Goal: Task Accomplishment & Management: Use online tool/utility

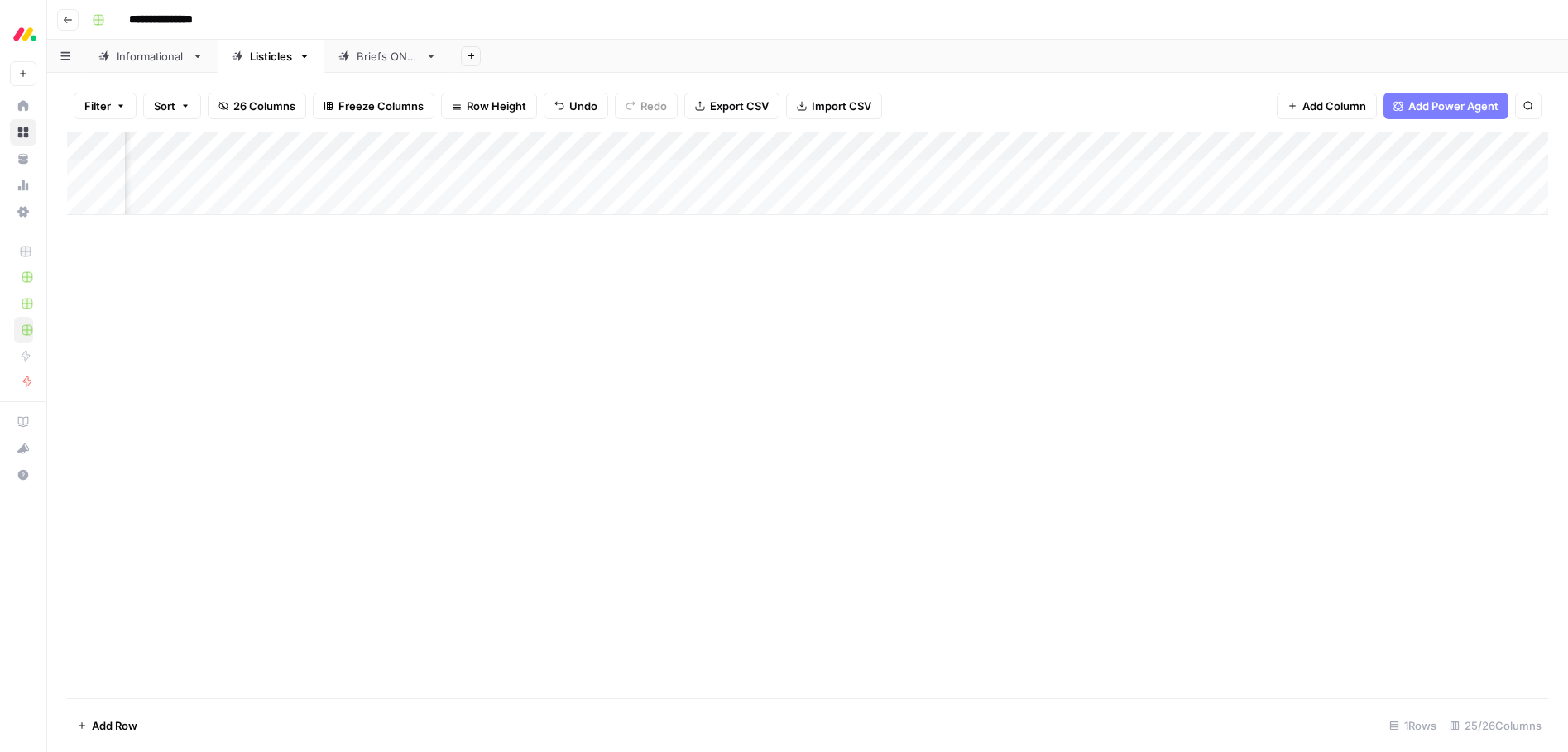
scroll to position [0, 1086]
click at [937, 173] on div "Add Column" at bounding box center [808, 173] width 1481 height 83
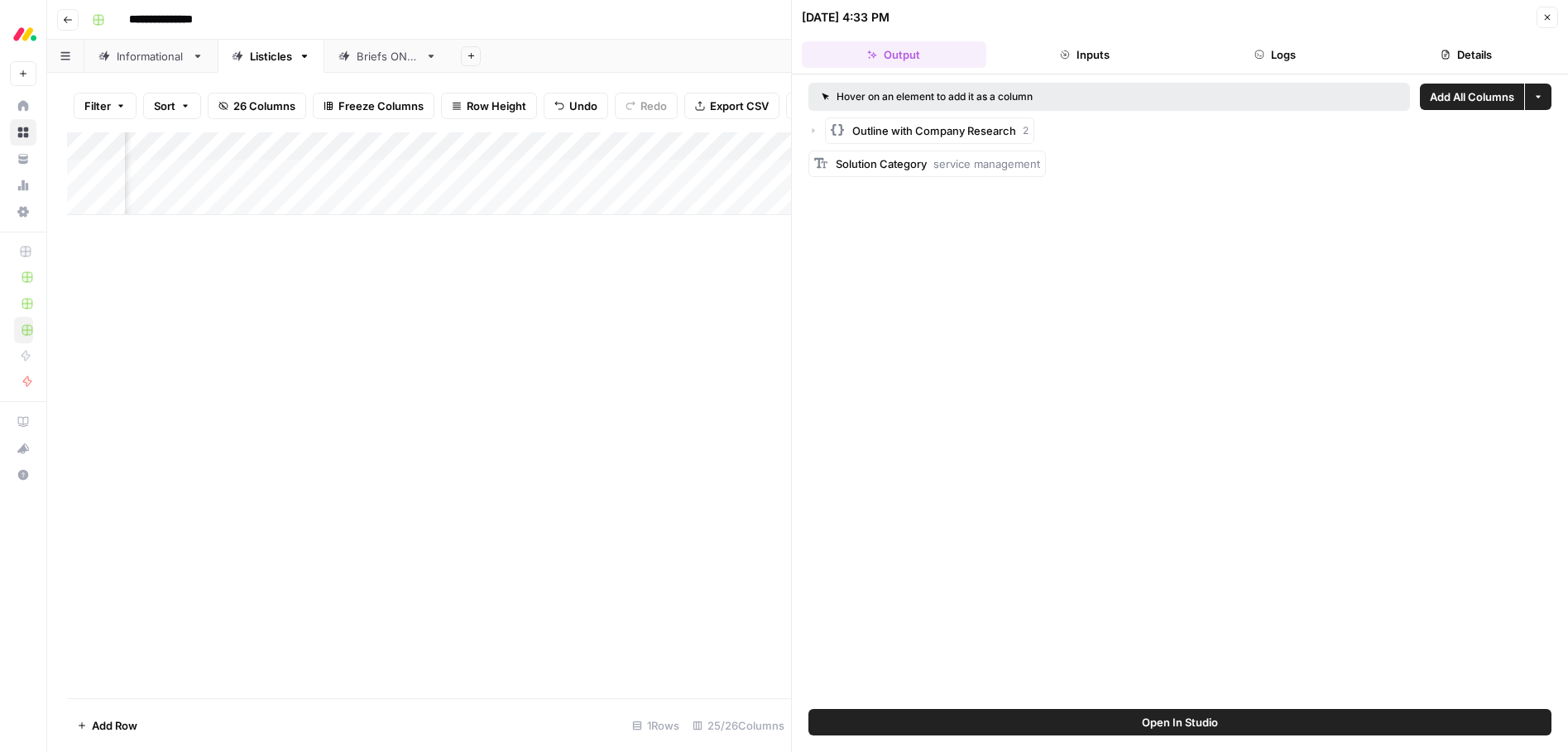
click at [1552, 22] on button "Close" at bounding box center [1547, 18] width 22 height 22
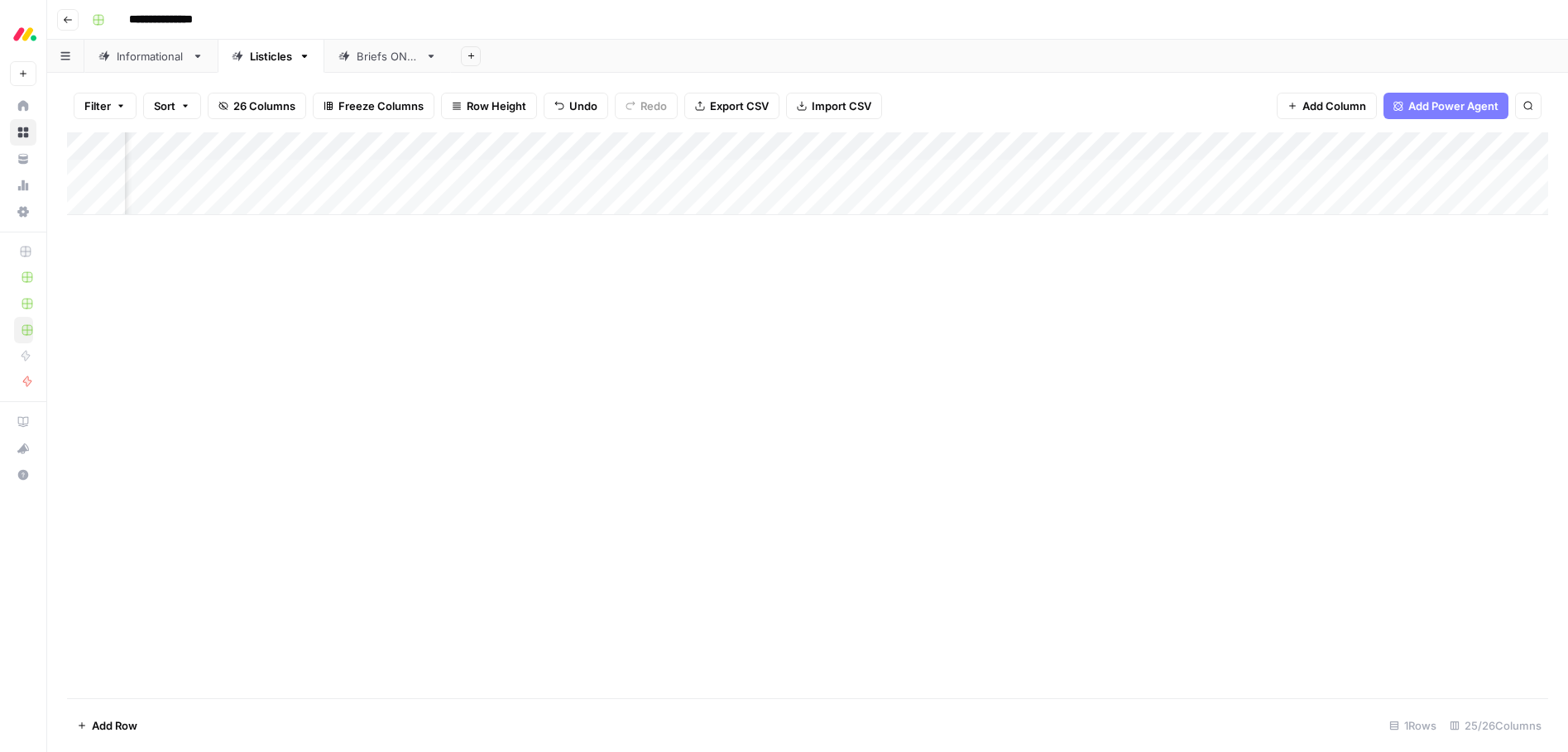
scroll to position [0, 1201]
click at [1247, 173] on div "Add Column" at bounding box center [808, 173] width 1481 height 83
click at [569, 169] on div "Add Column" at bounding box center [808, 173] width 1481 height 83
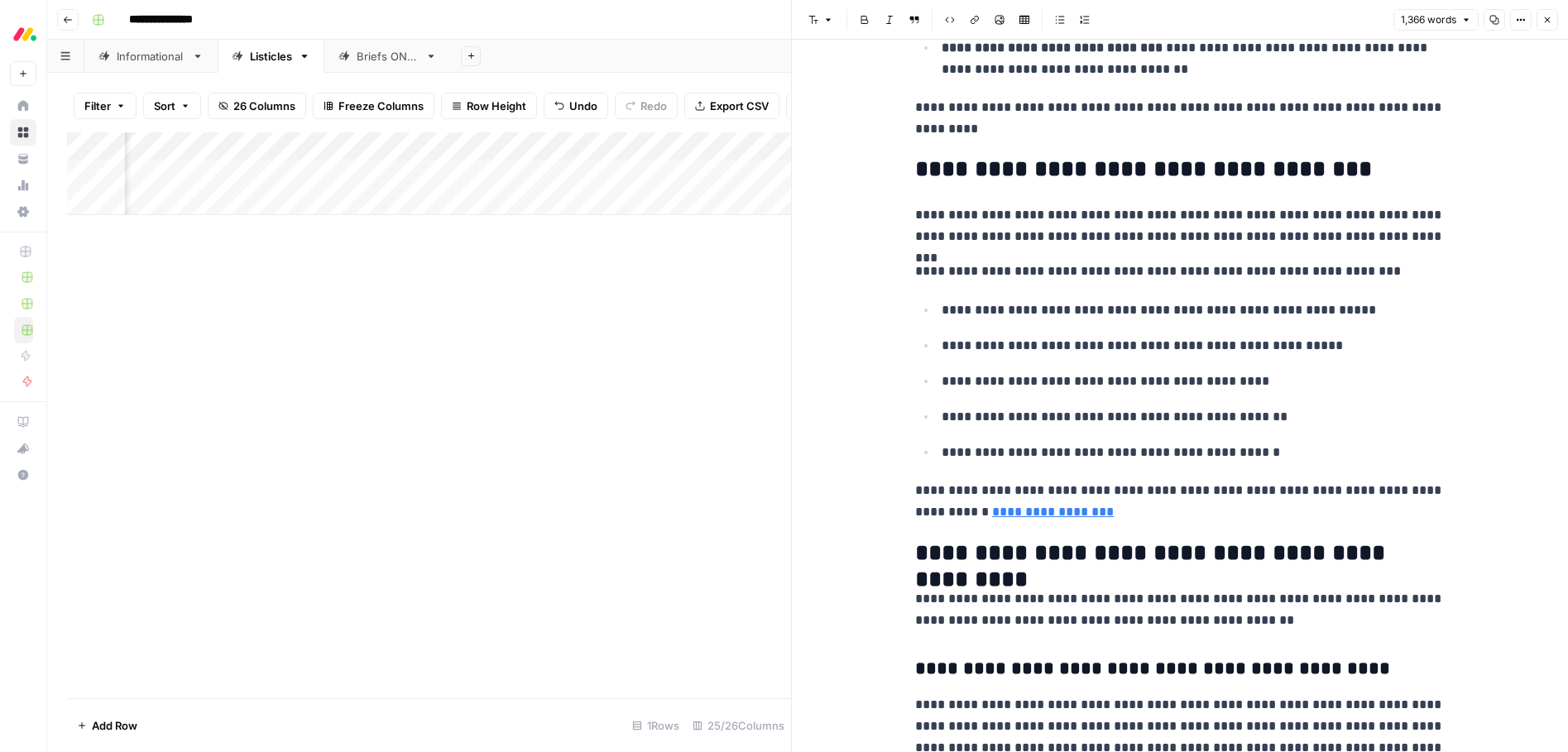
scroll to position [4539, 0]
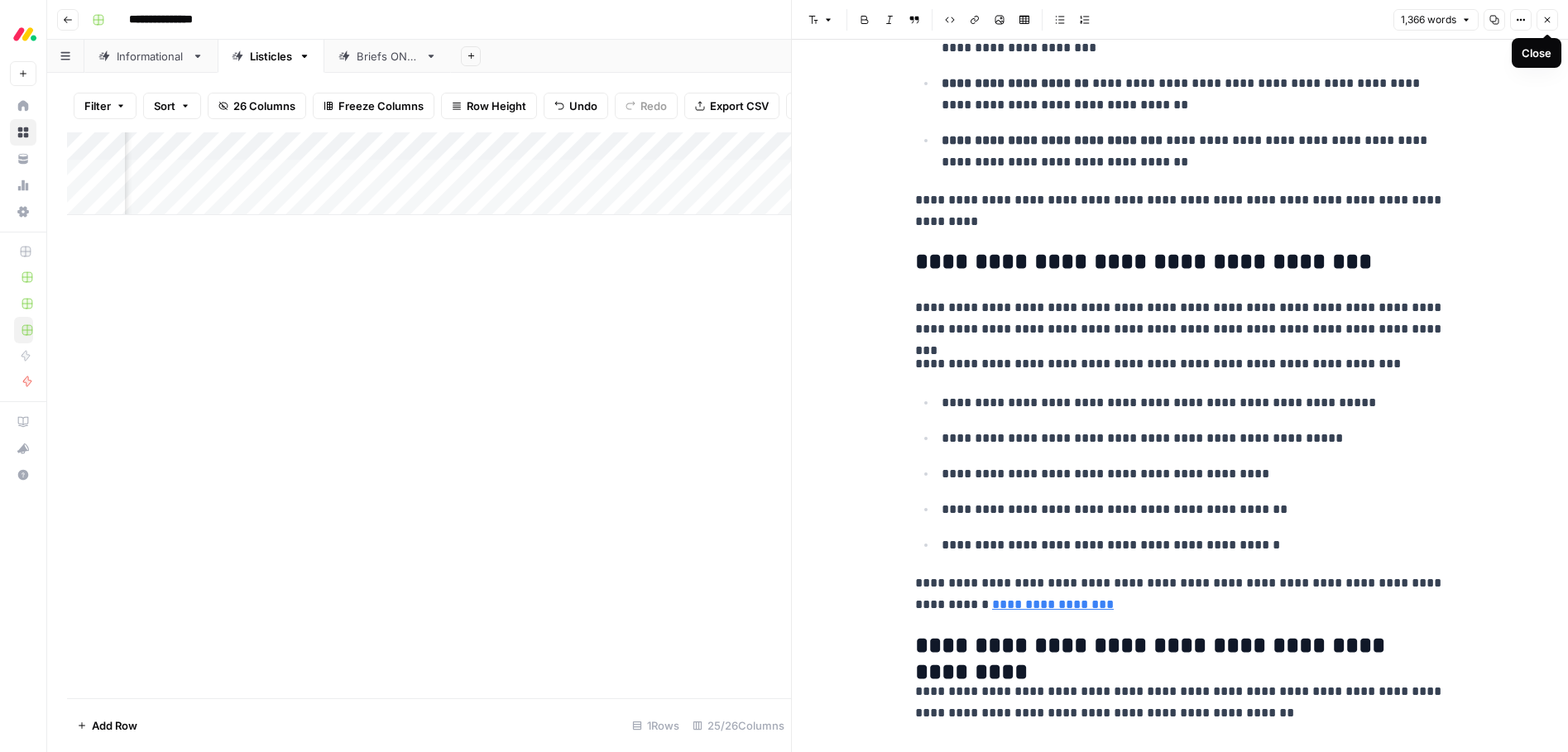
click at [1551, 21] on button "Close" at bounding box center [1547, 20] width 22 height 22
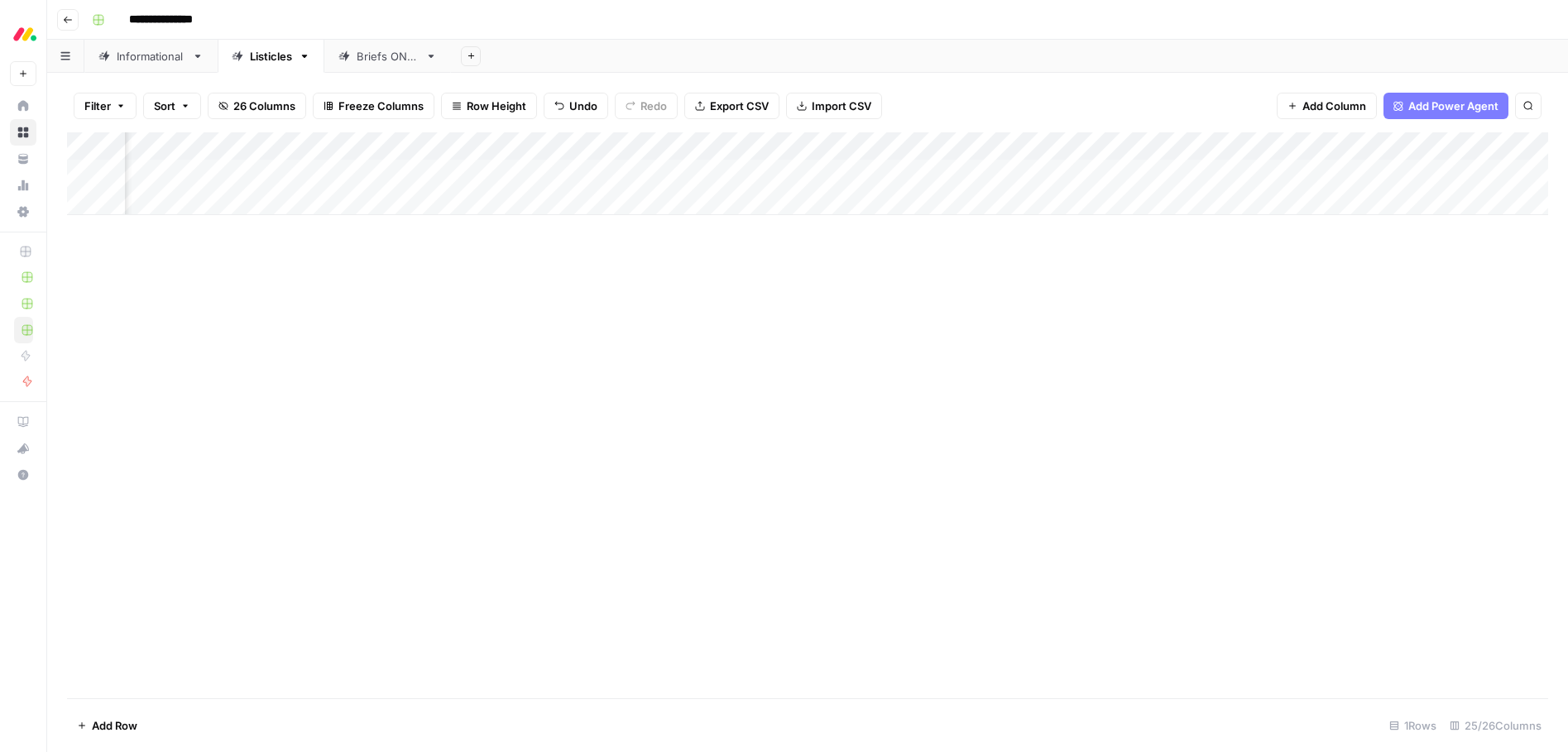
scroll to position [0, 1115]
click at [829, 256] on div "Add Column" at bounding box center [808, 230] width 1481 height 196
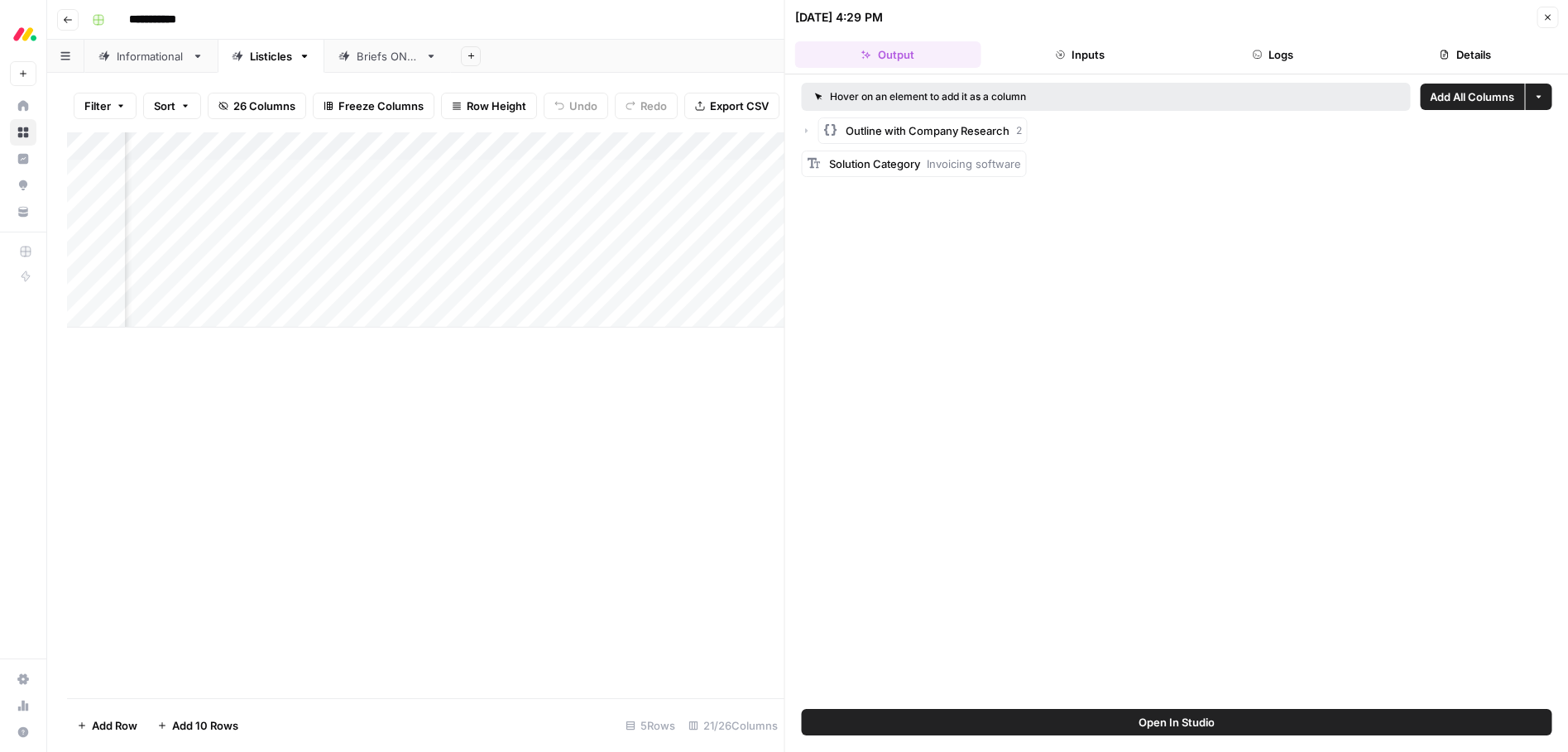
click at [1547, 14] on icon "button" at bounding box center [1547, 18] width 10 height 10
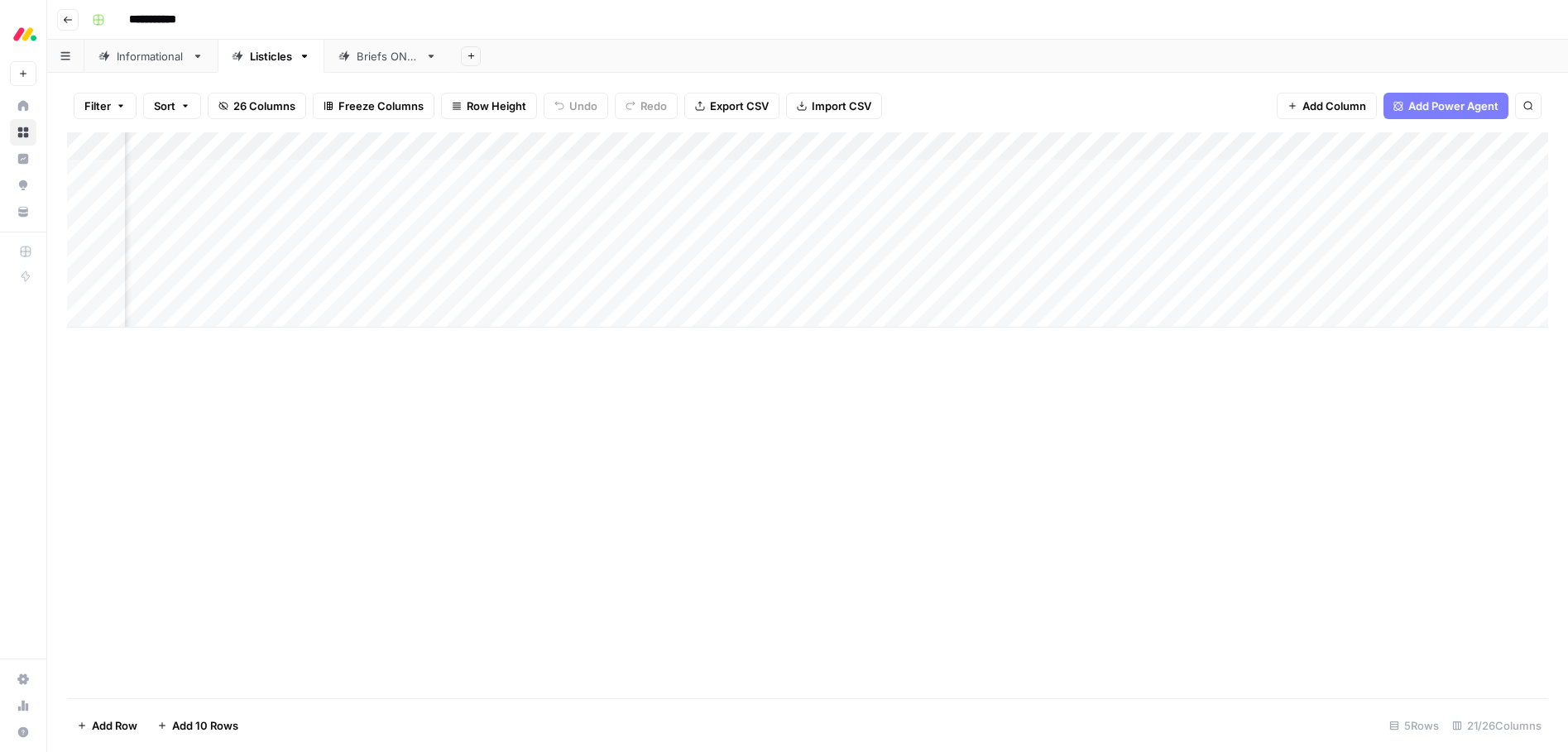
scroll to position [0, 320]
click at [422, 255] on div "Add Column" at bounding box center [808, 230] width 1481 height 196
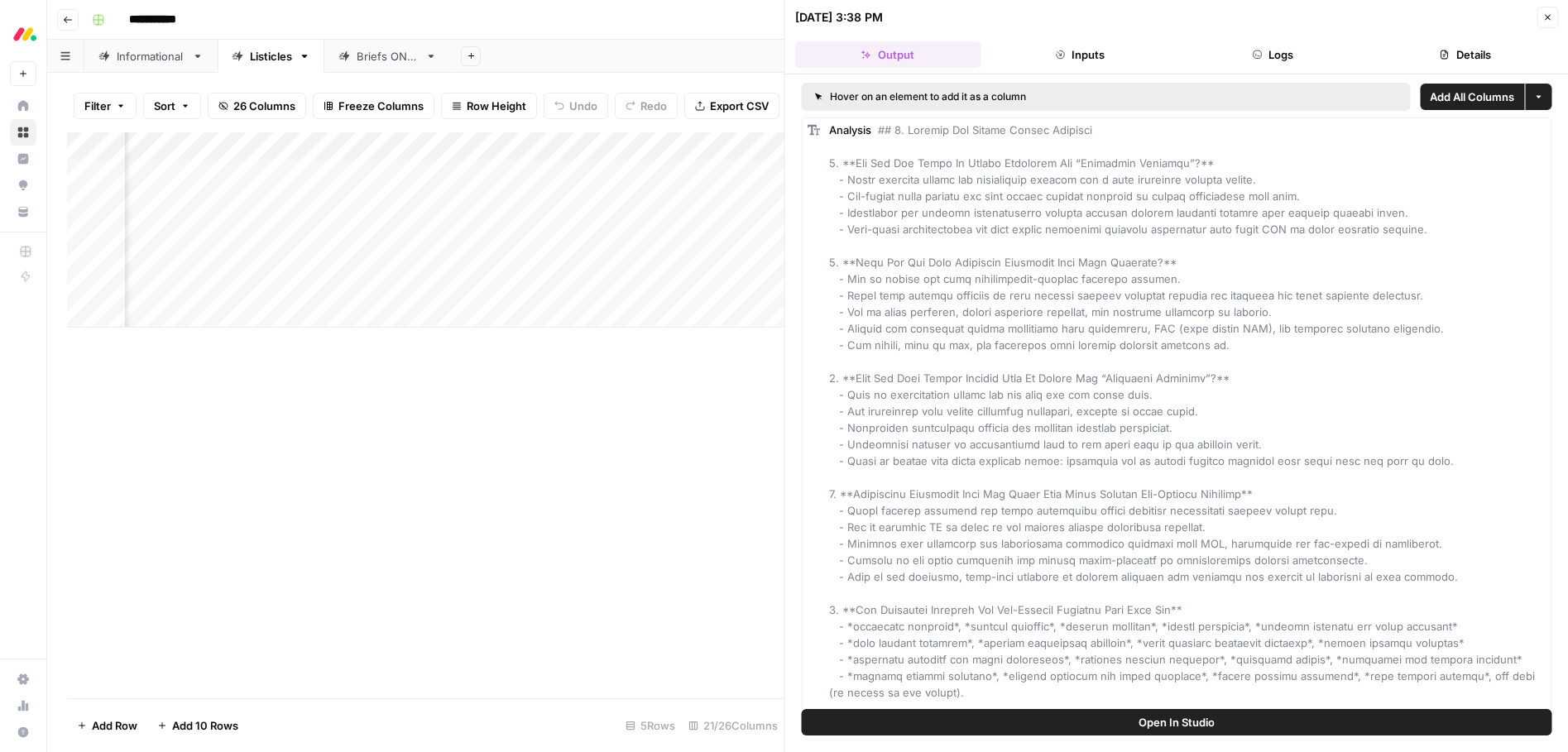
drag, startPoint x: 1548, startPoint y: 21, endPoint x: 1310, endPoint y: 100, distance: 250.8
click at [1548, 21] on icon "button" at bounding box center [1547, 18] width 10 height 10
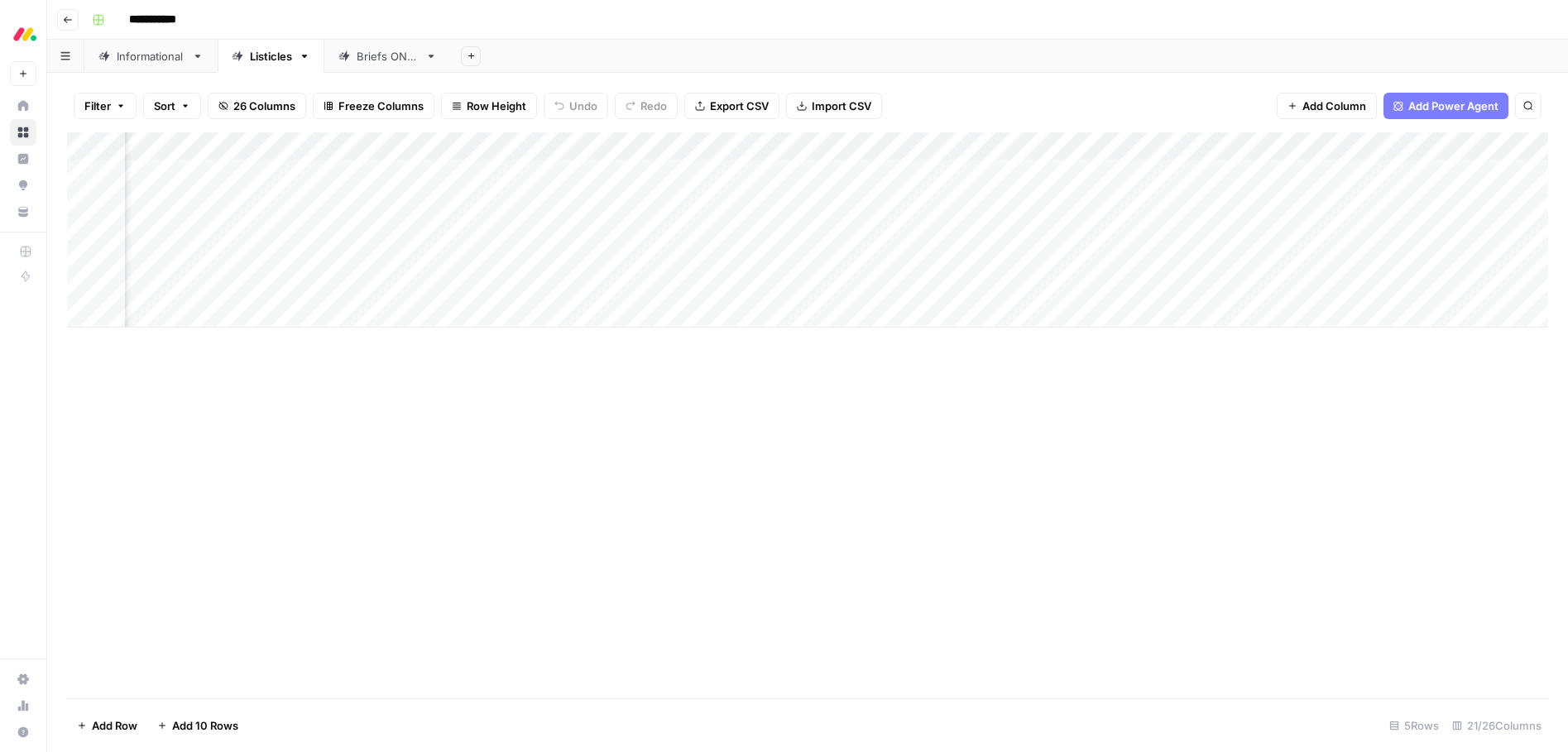
scroll to position [0, 394]
click at [1123, 256] on div "Add Column" at bounding box center [808, 230] width 1481 height 196
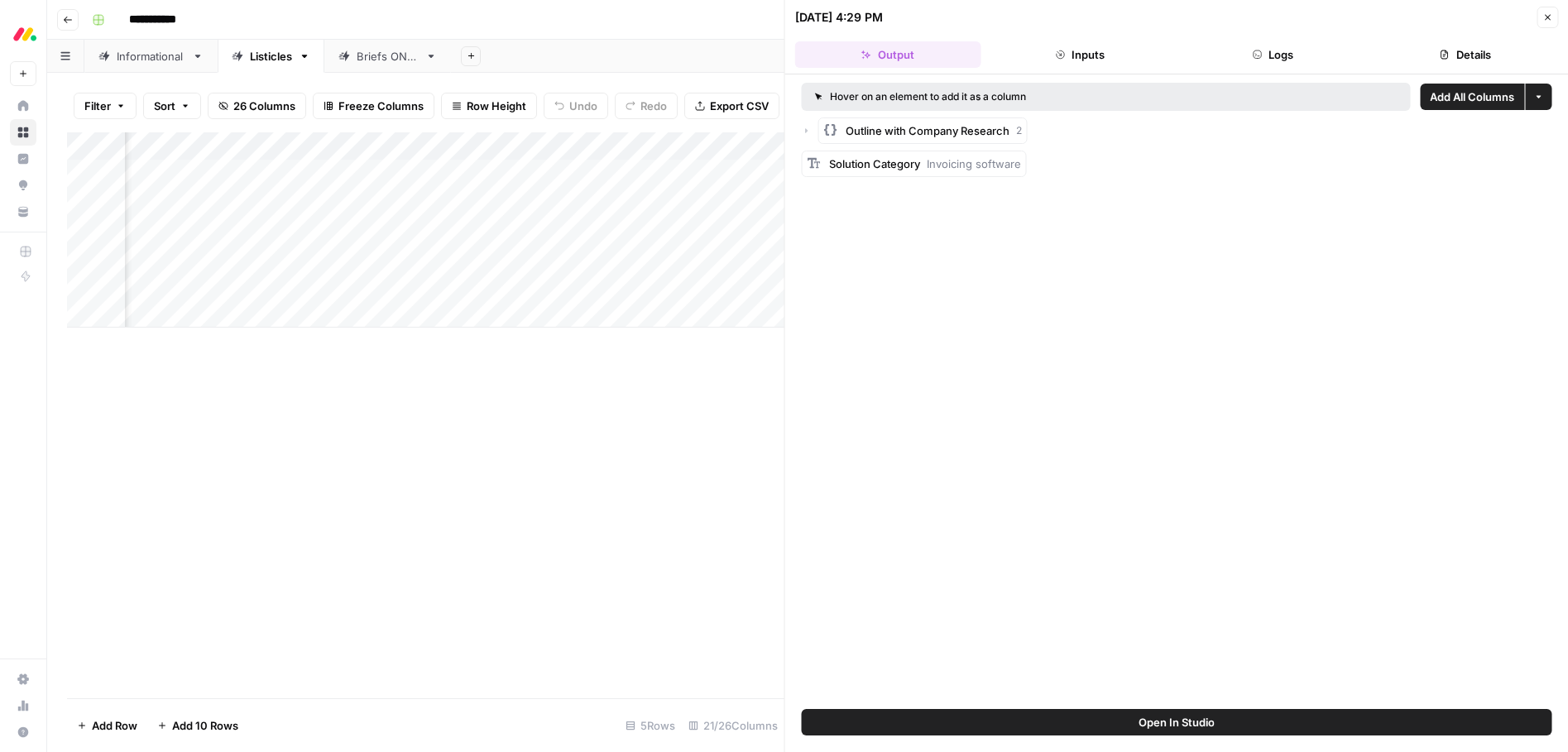
drag, startPoint x: 1553, startPoint y: 20, endPoint x: 1504, endPoint y: 57, distance: 61.4
click at [1553, 20] on button "Close" at bounding box center [1547, 18] width 22 height 22
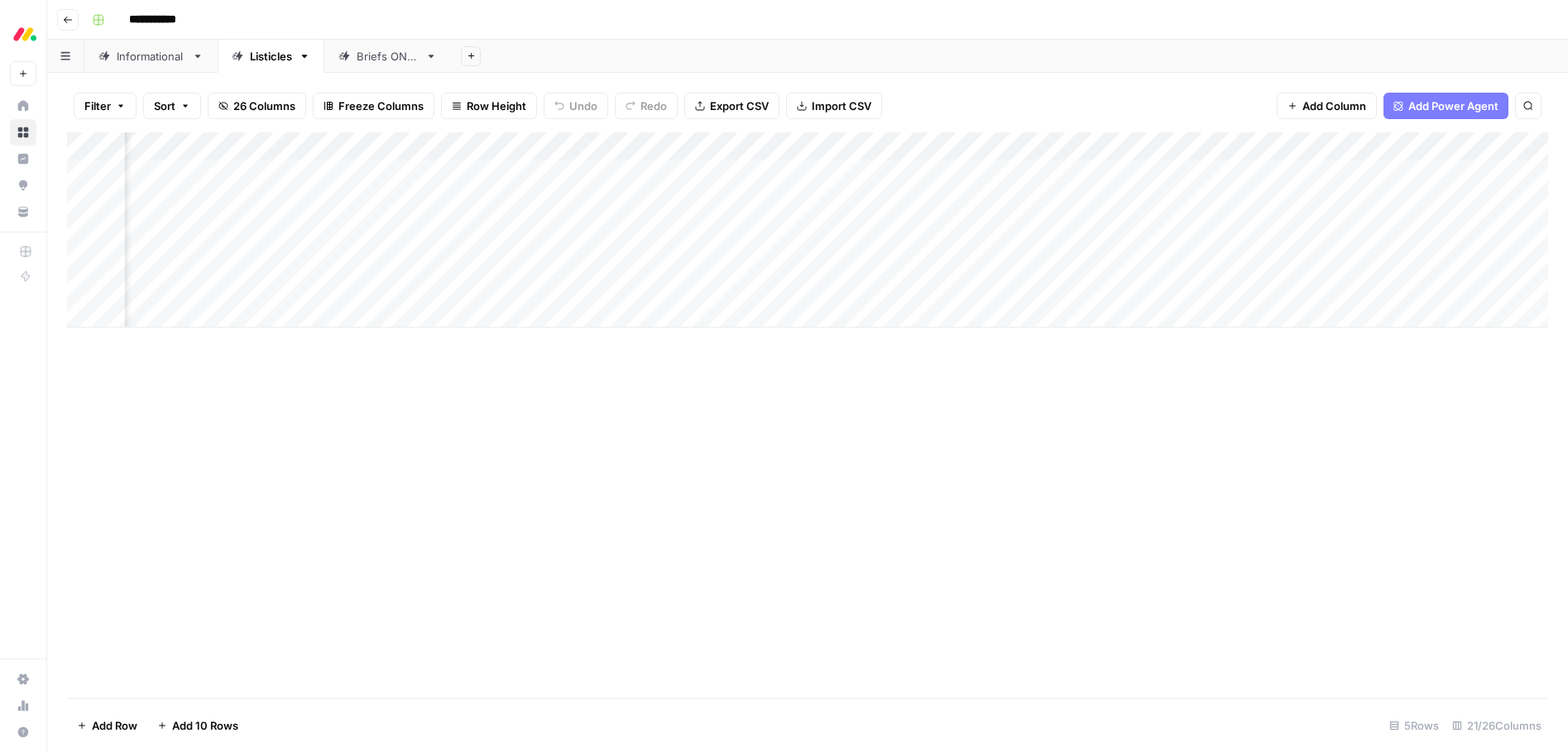
scroll to position [0, 680]
click at [534, 260] on div "Add Column" at bounding box center [808, 230] width 1481 height 196
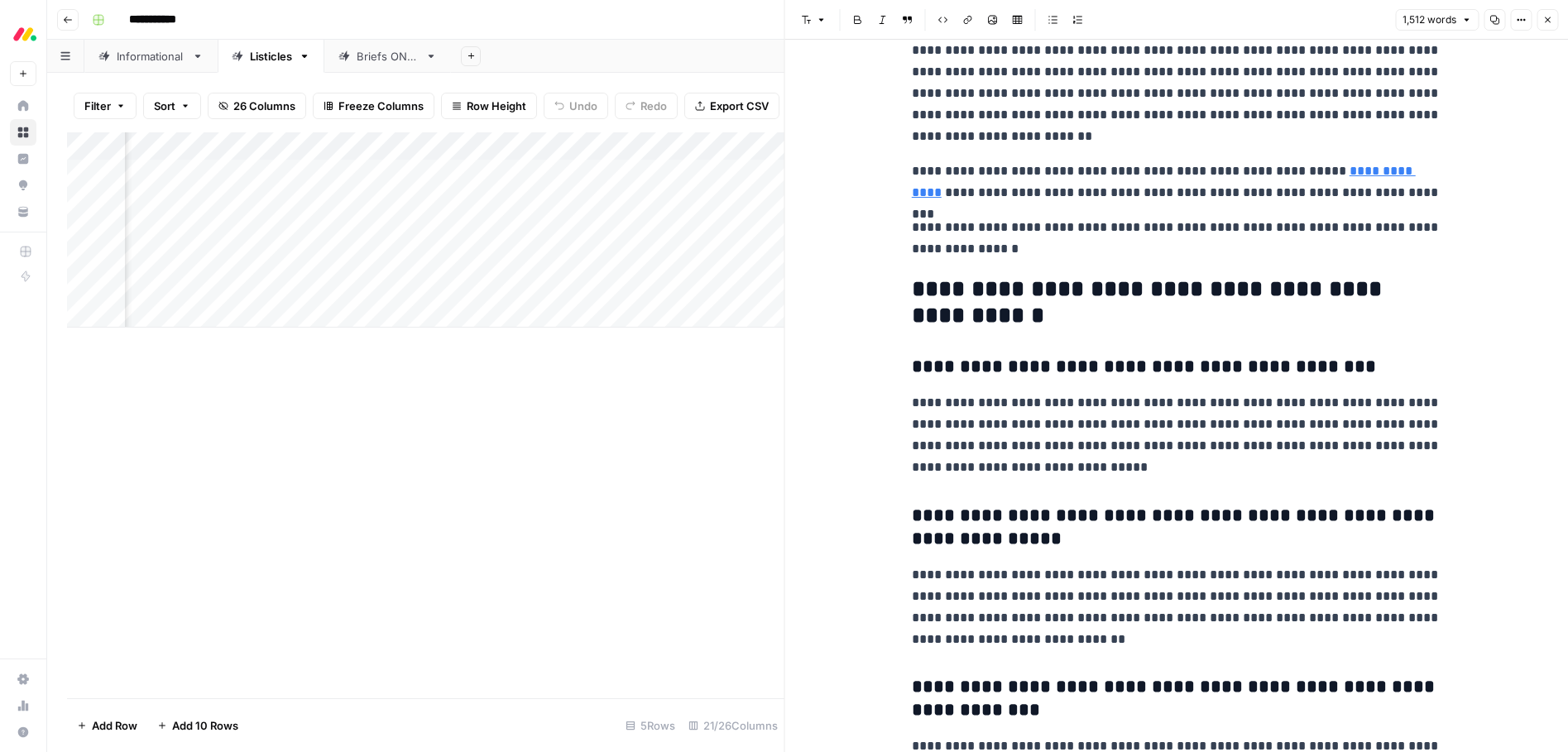
scroll to position [4917, 0]
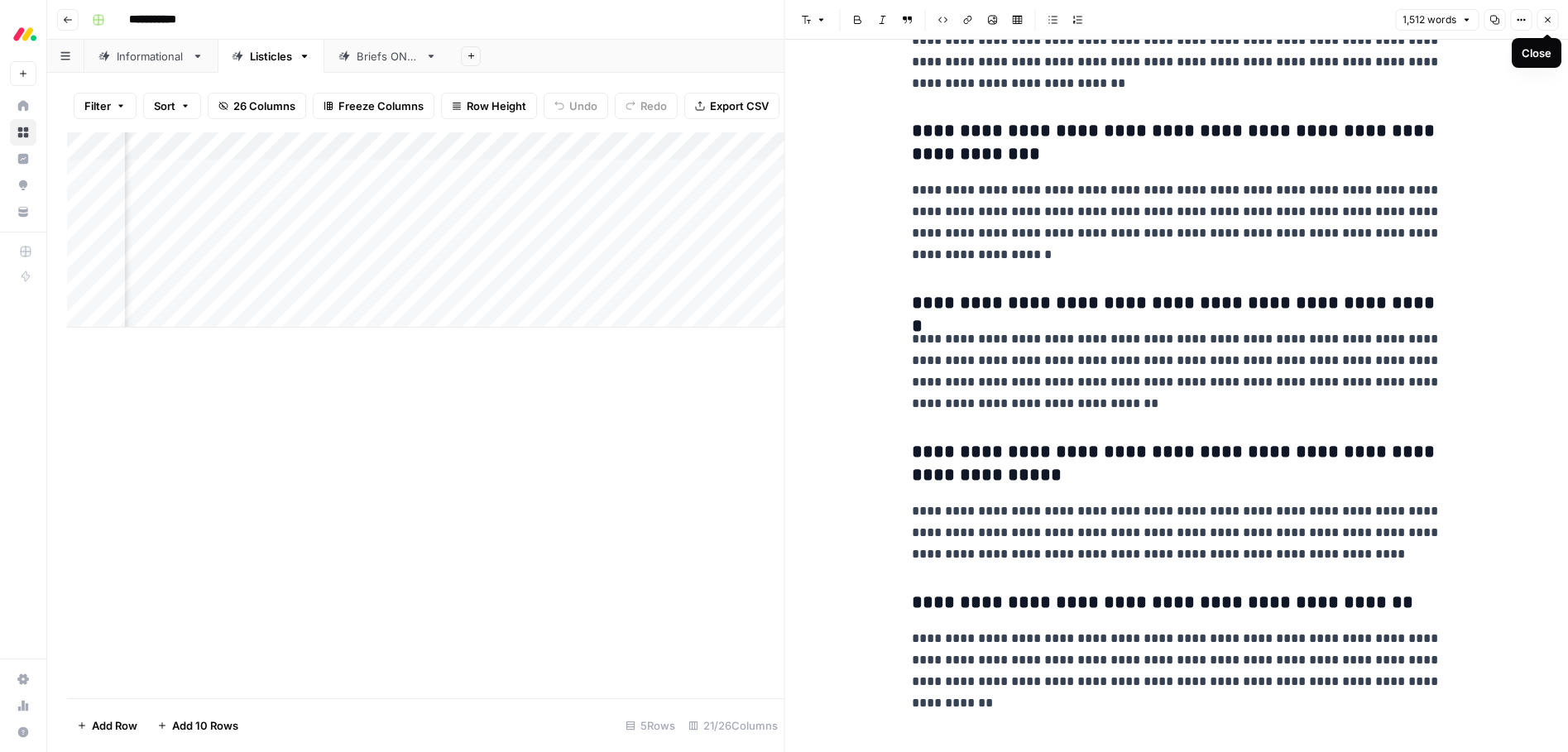
click at [1549, 19] on icon "button" at bounding box center [1547, 20] width 10 height 10
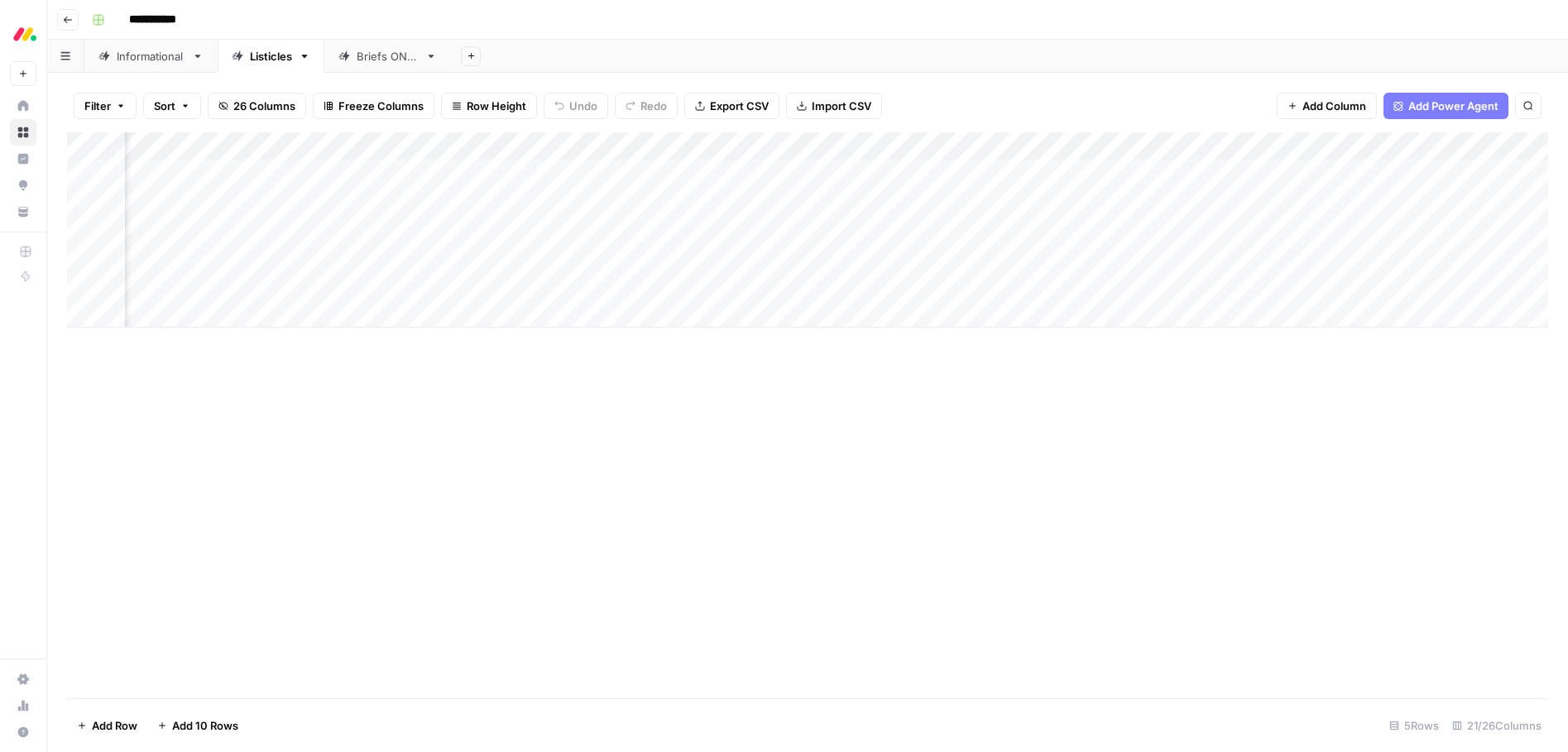
scroll to position [0, 802]
click at [710, 255] on div "Add Column" at bounding box center [808, 230] width 1481 height 196
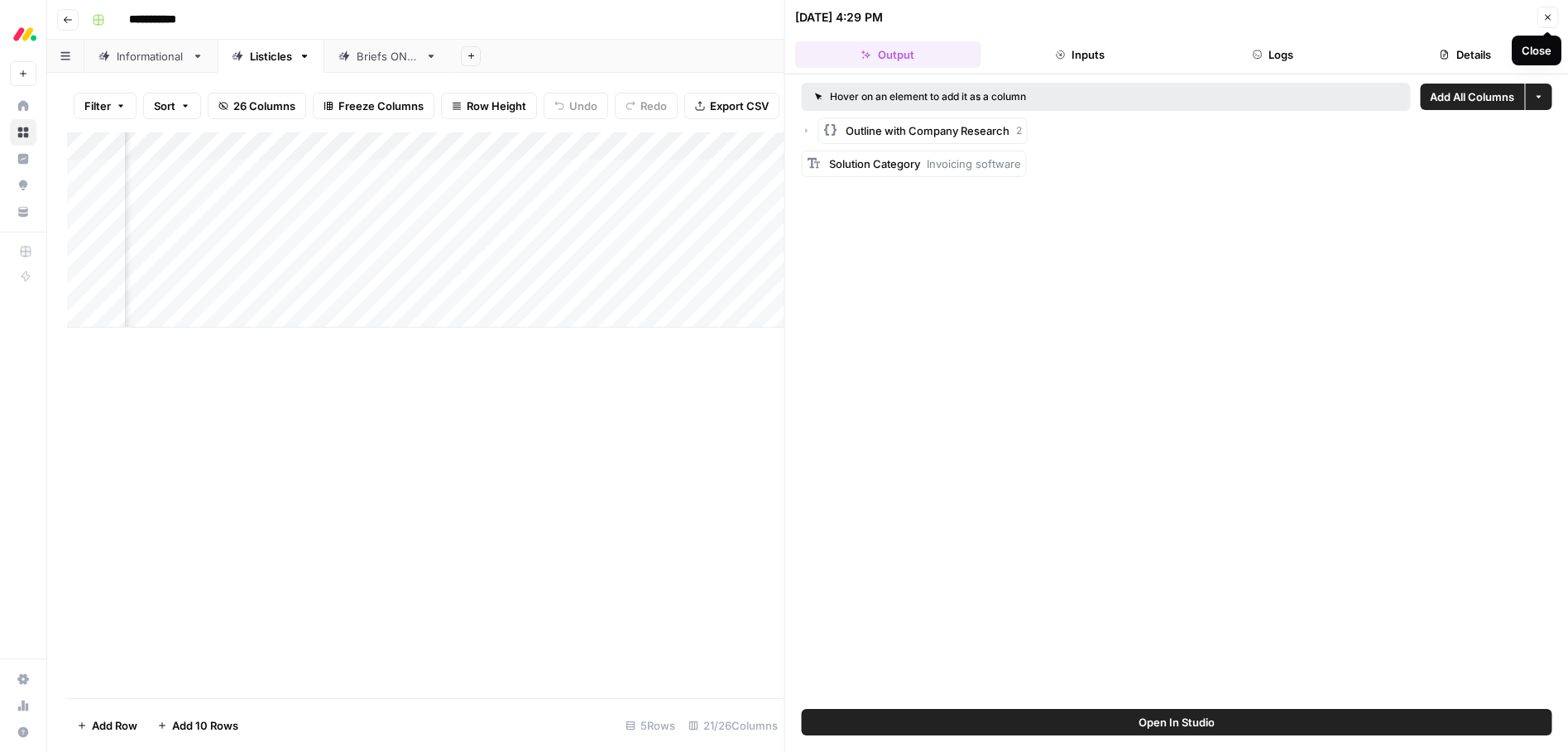
click at [1554, 18] on button "Close" at bounding box center [1547, 18] width 22 height 22
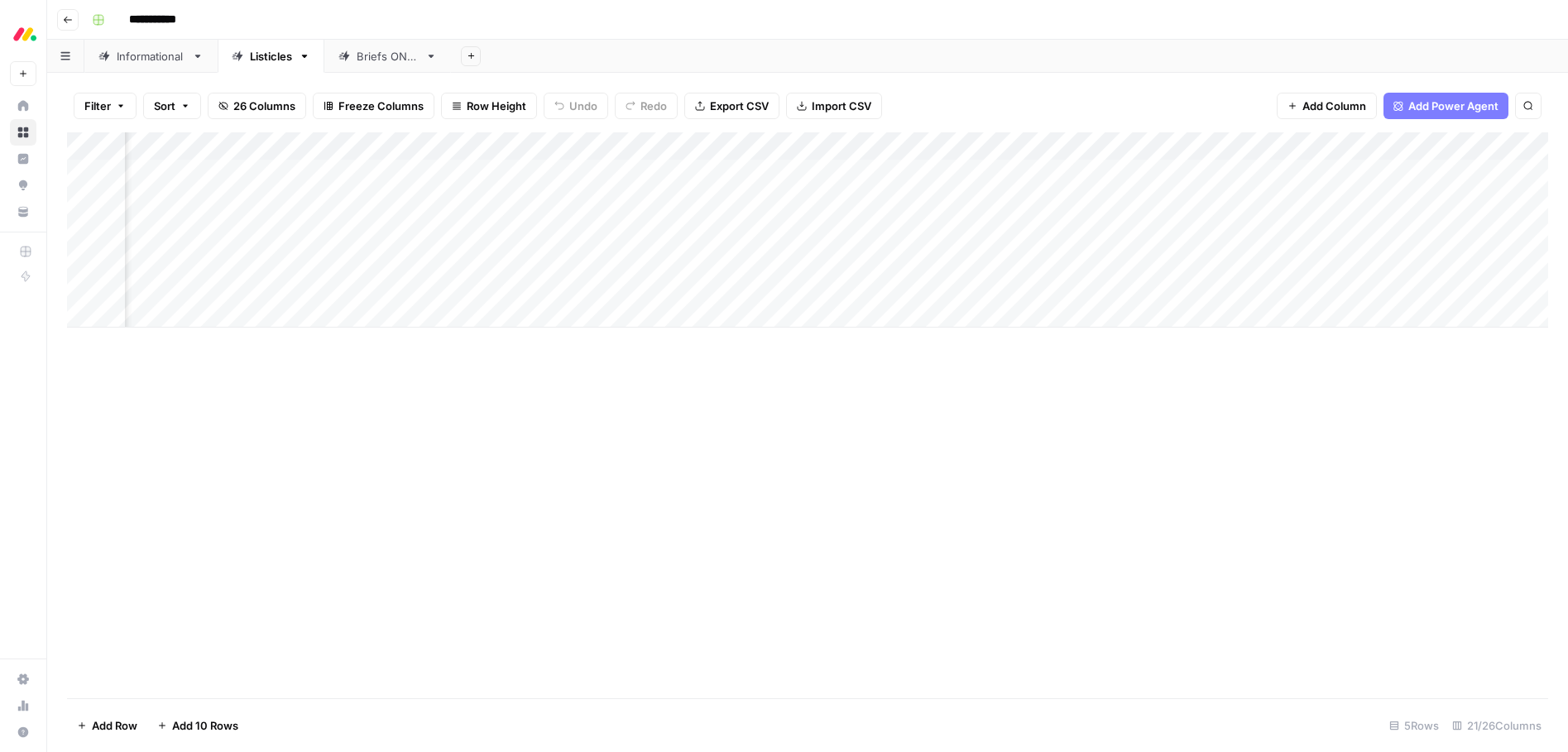
click at [1139, 256] on div "Add Column" at bounding box center [808, 230] width 1481 height 196
click at [813, 283] on div "Add Column" at bounding box center [808, 230] width 1481 height 196
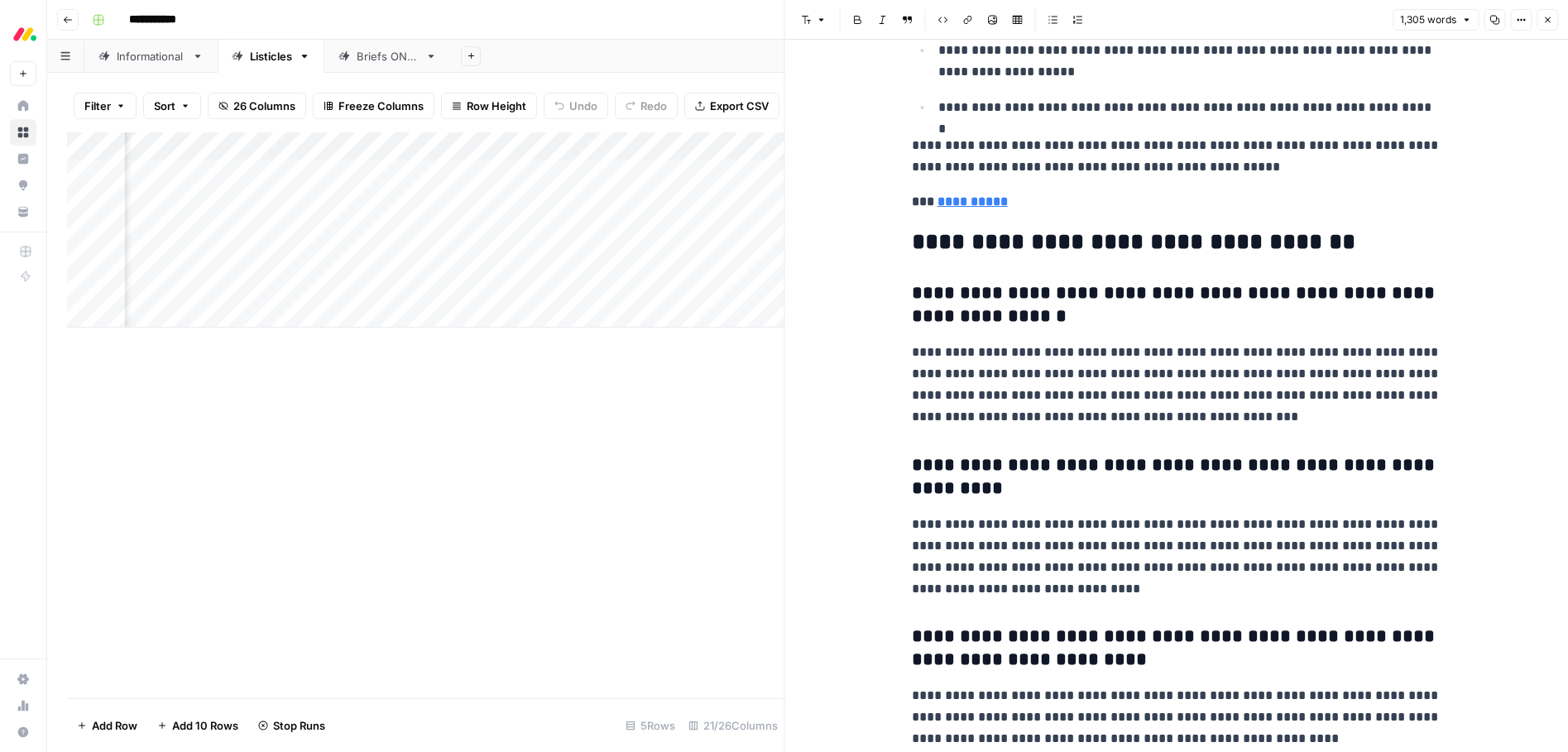
scroll to position [4499, 0]
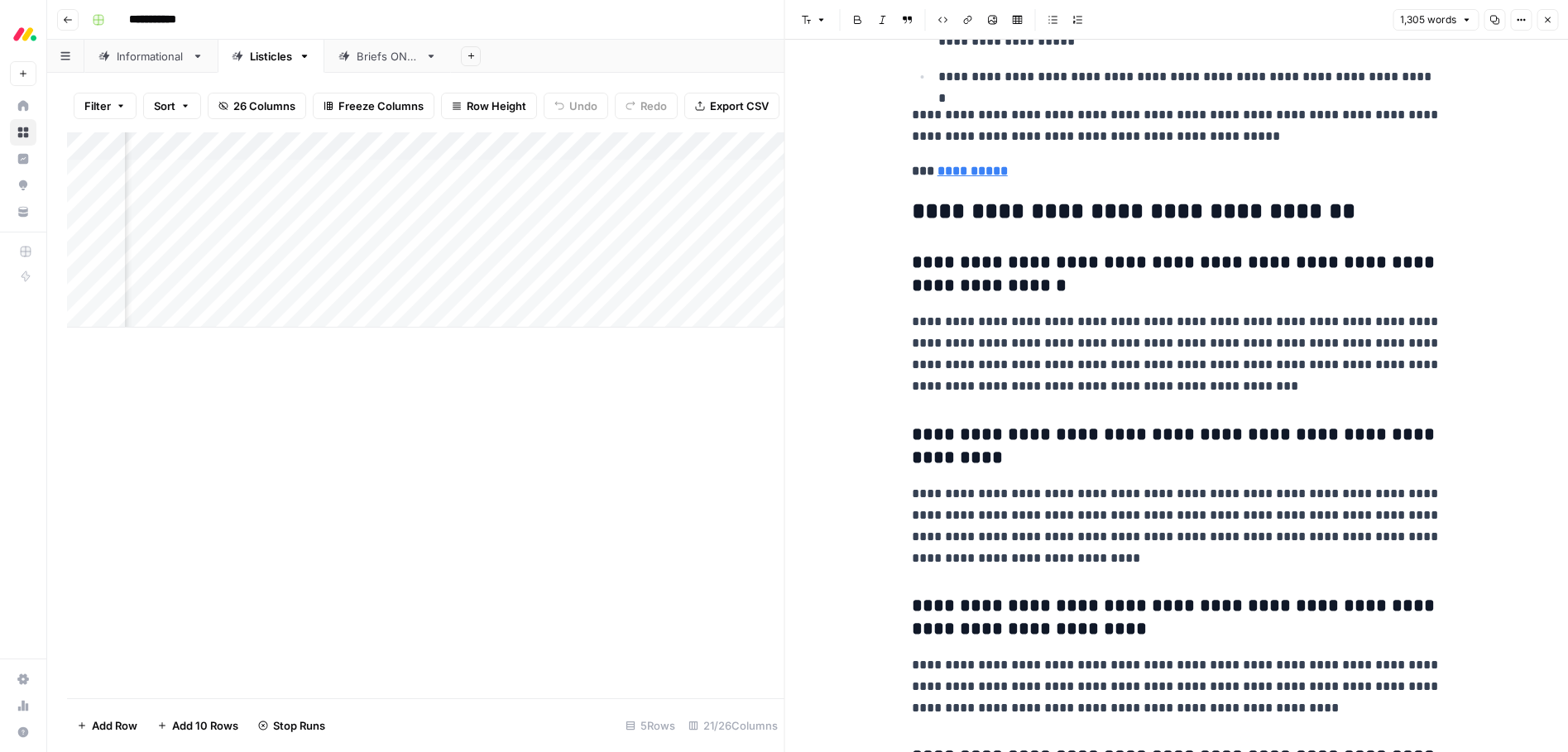
click at [1162, 346] on p "**********" at bounding box center [1176, 354] width 529 height 86
type input "[DATE] crm"
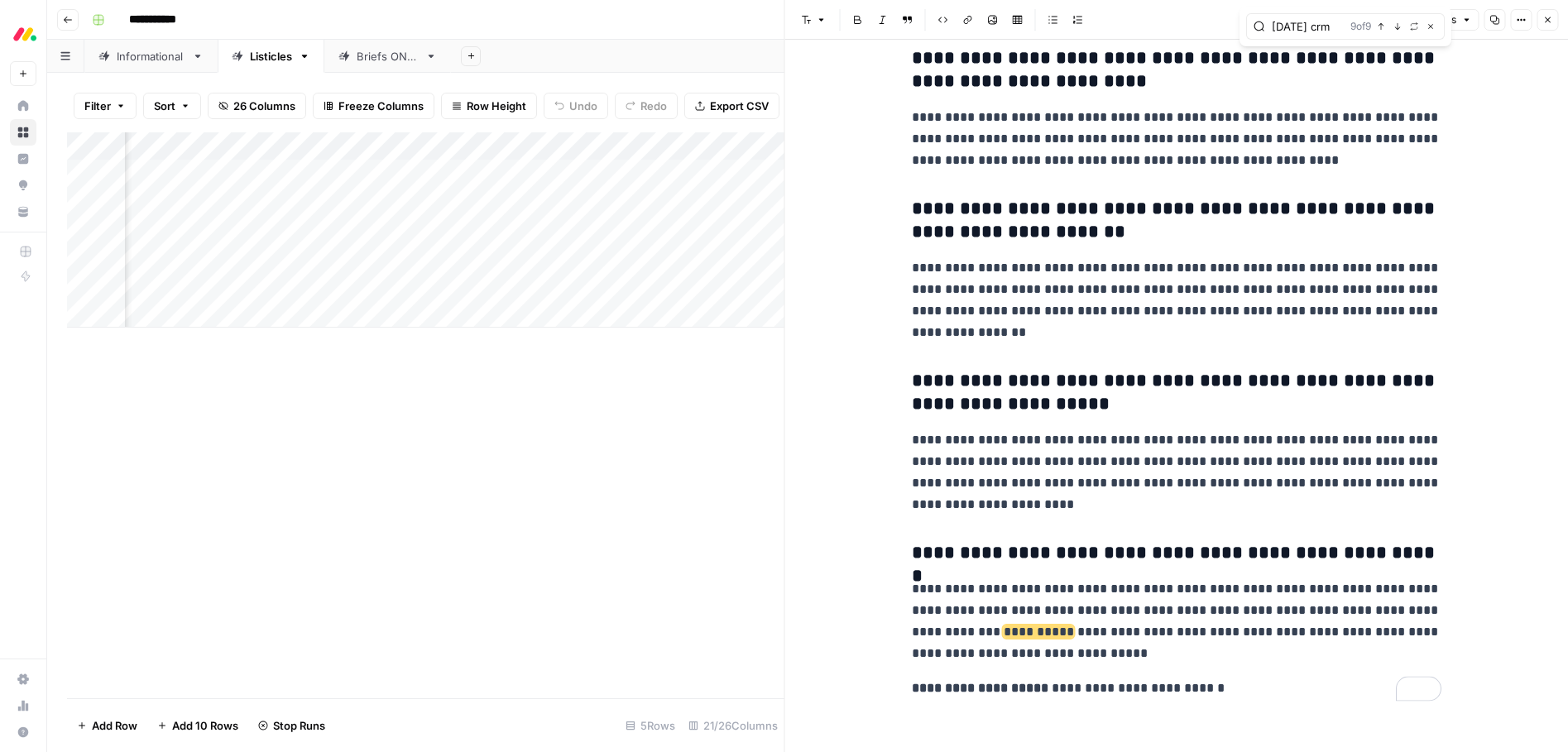
scroll to position [5056, 0]
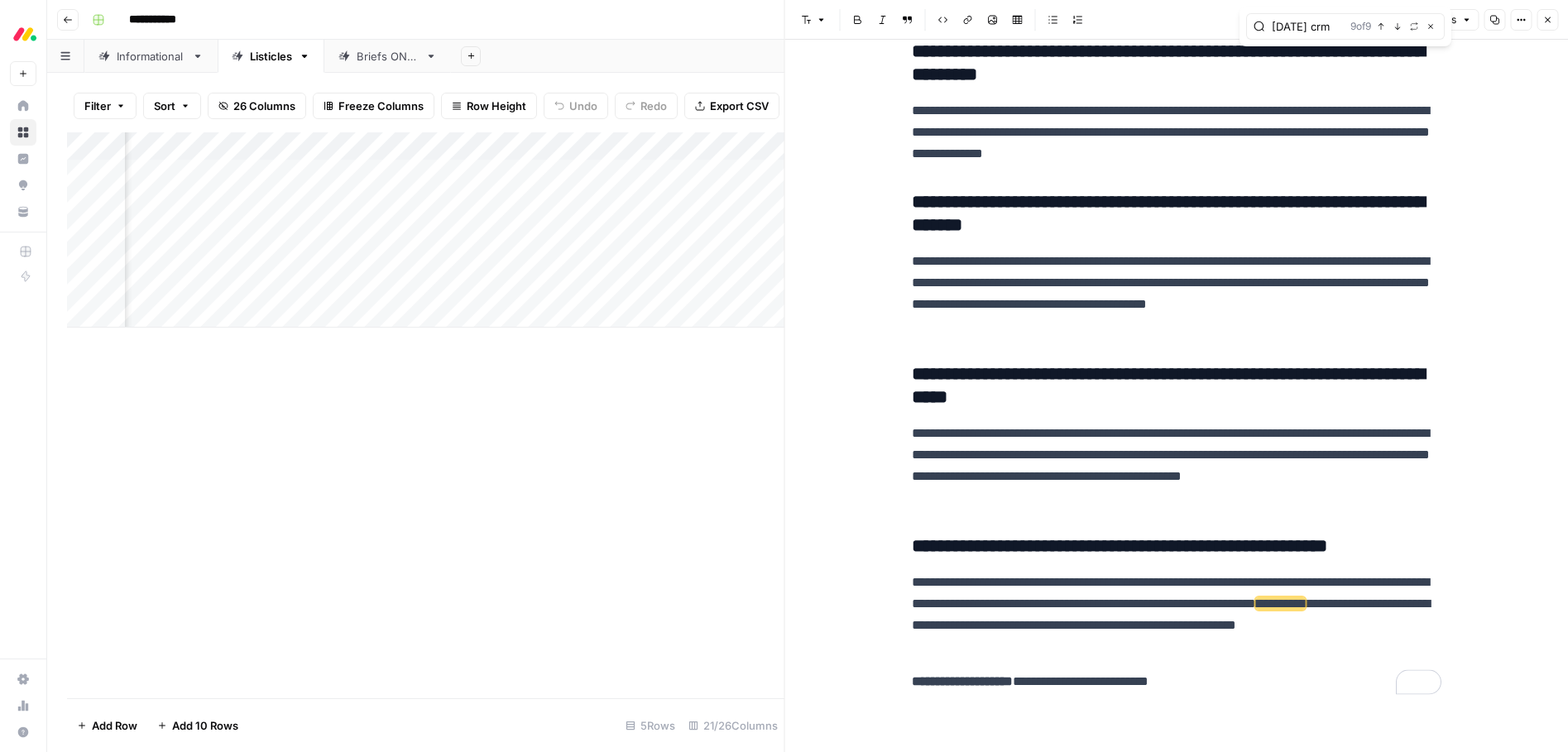
click at [1550, 17] on icon "button" at bounding box center [1547, 20] width 10 height 10
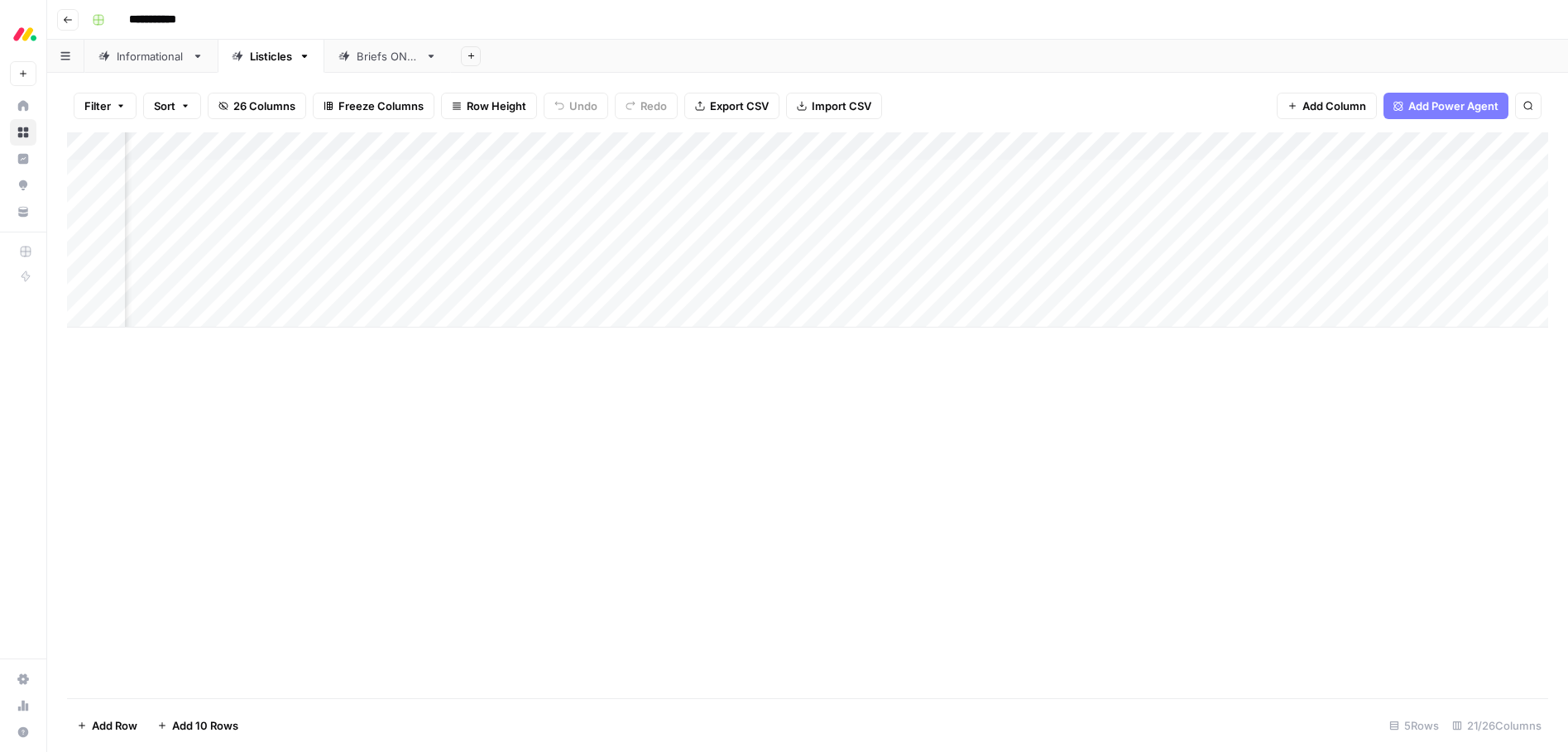
scroll to position [0, 560]
click at [1473, 257] on div "Add Column" at bounding box center [808, 230] width 1481 height 196
click at [739, 257] on div "Add Column" at bounding box center [808, 230] width 1481 height 196
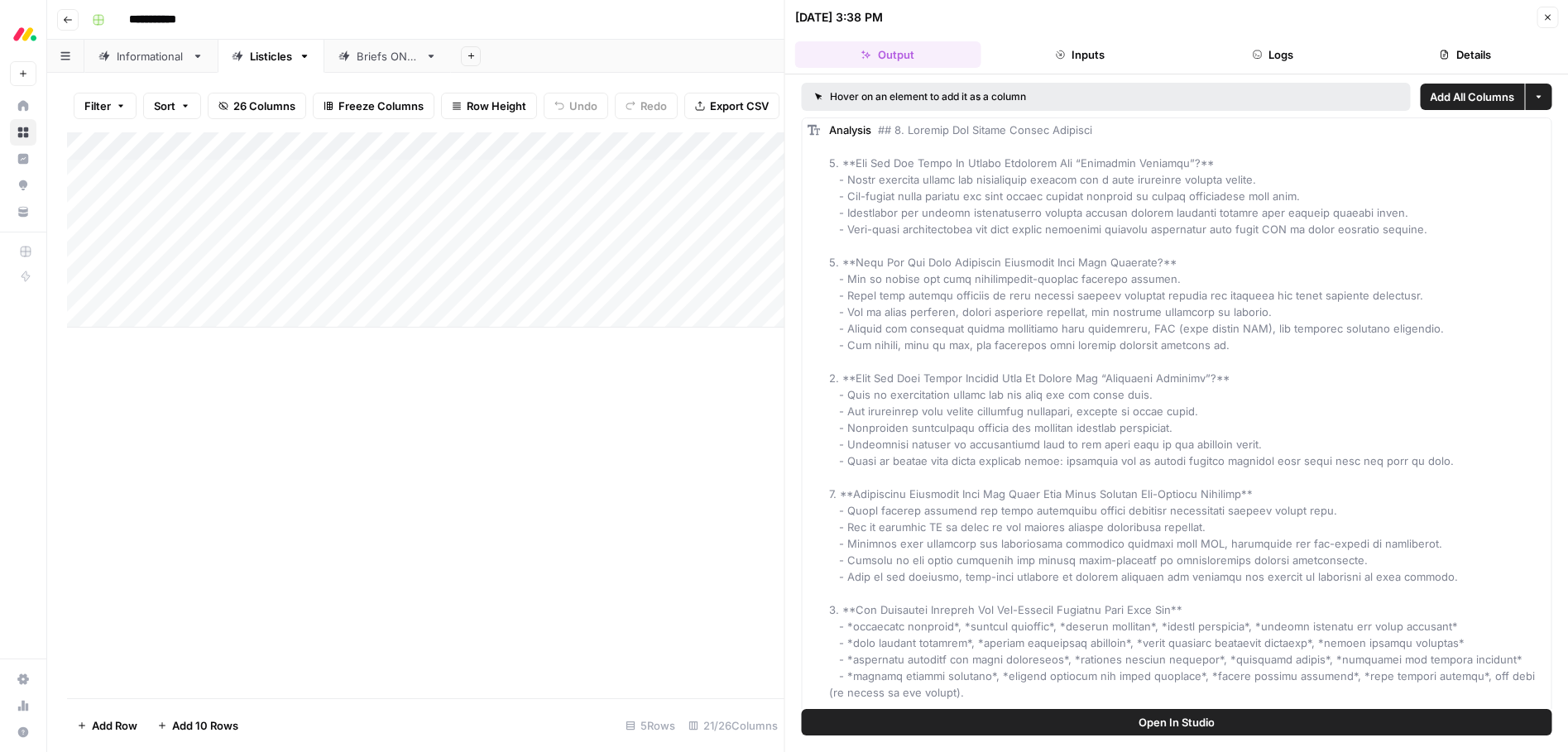
click at [1544, 21] on icon "button" at bounding box center [1547, 18] width 10 height 10
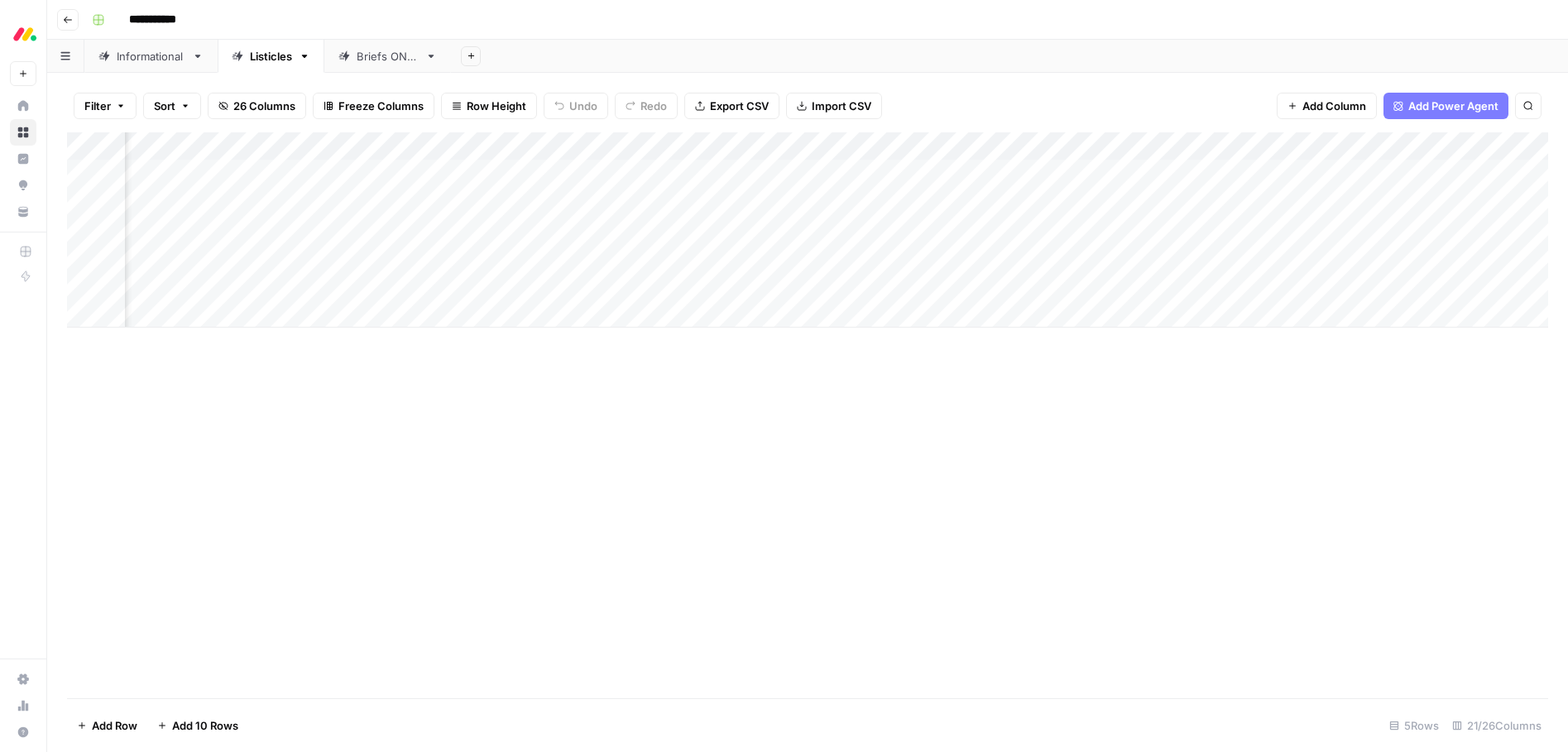
scroll to position [0, 182]
click at [1032, 257] on div "Add Column" at bounding box center [808, 230] width 1481 height 196
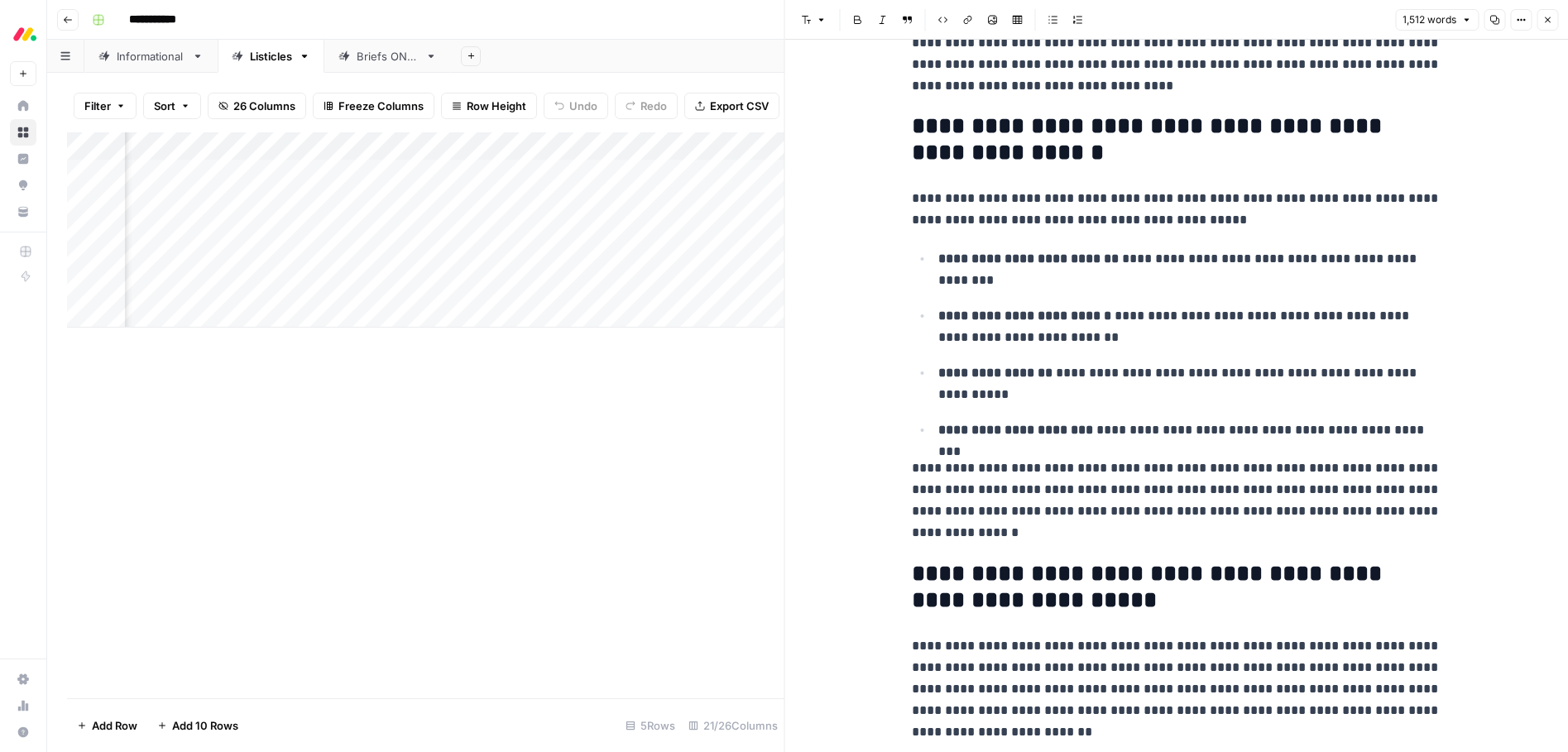
scroll to position [3746, 0]
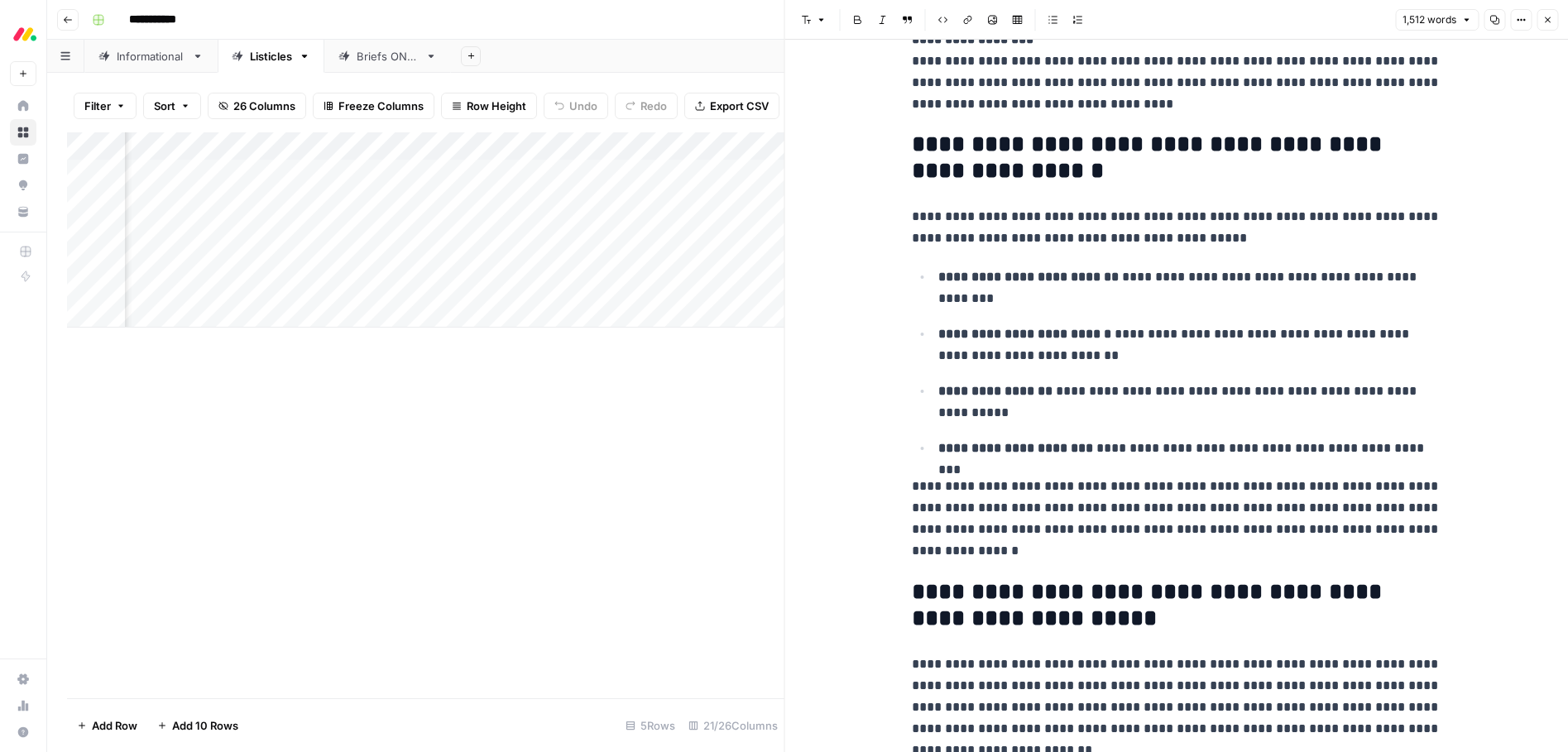
click at [1119, 303] on p "**********" at bounding box center [1189, 288] width 503 height 43
type input "[DATE] crm"
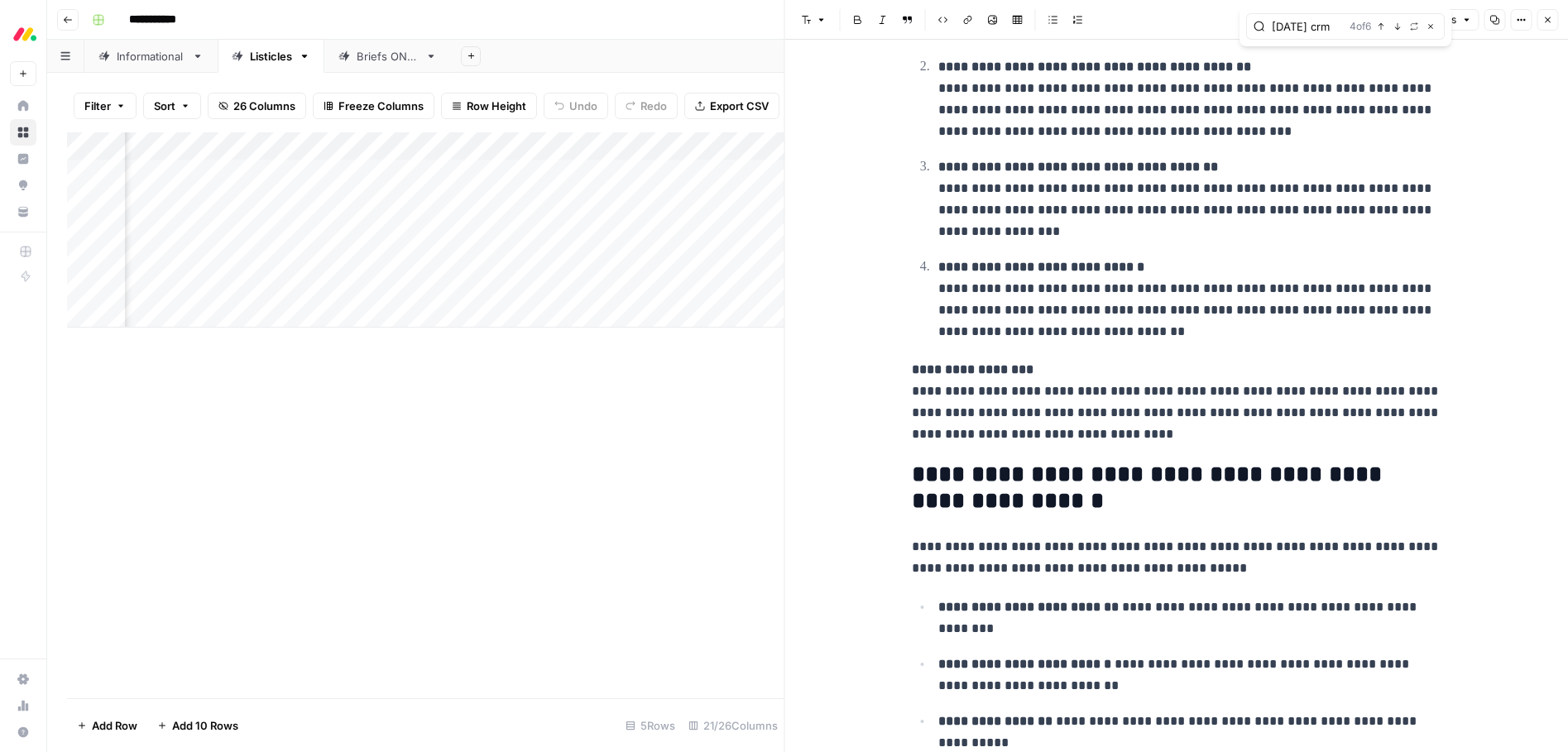
scroll to position [0, 0]
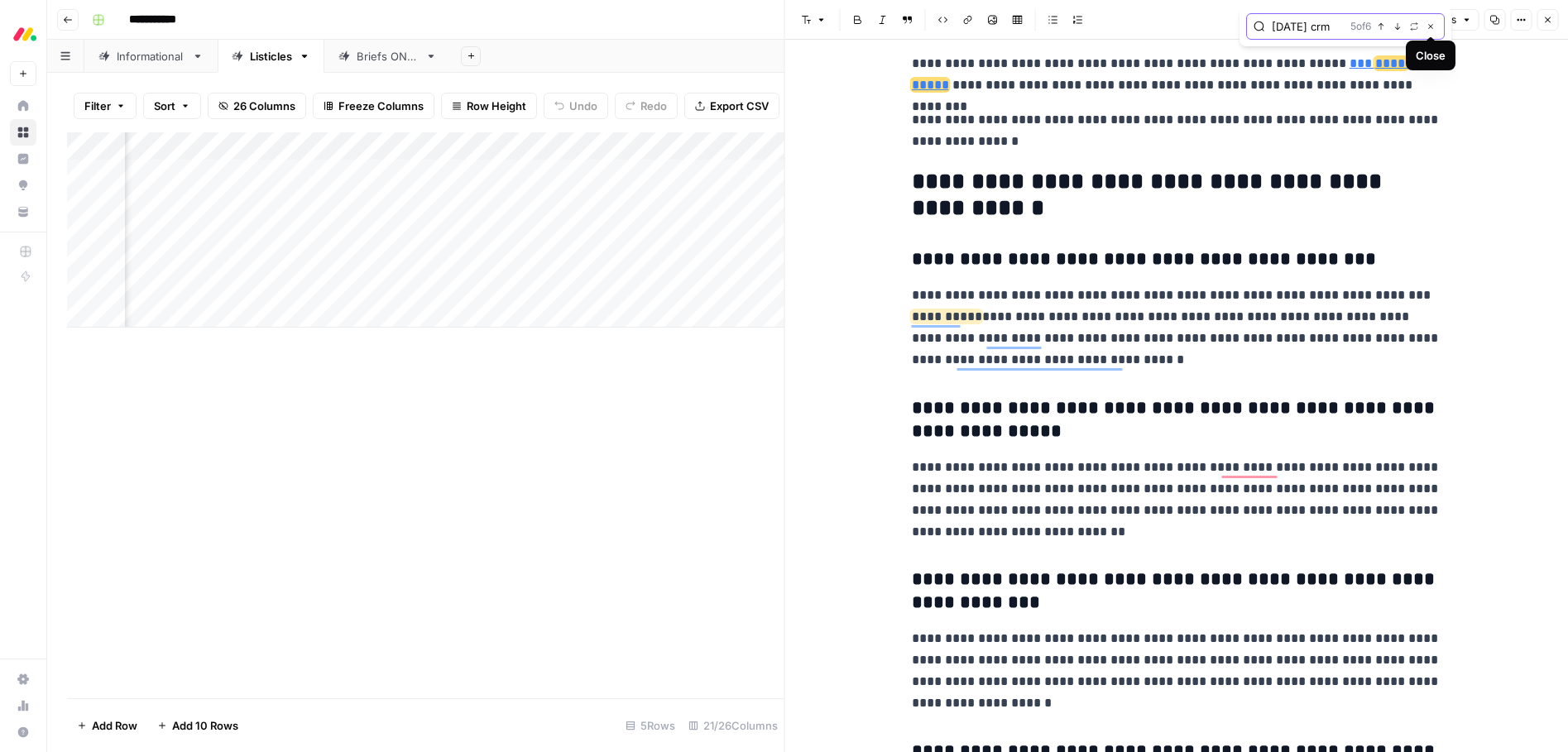
click at [1432, 23] on icon "button" at bounding box center [1430, 26] width 8 height 8
click at [1549, 23] on icon "button" at bounding box center [1547, 20] width 10 height 10
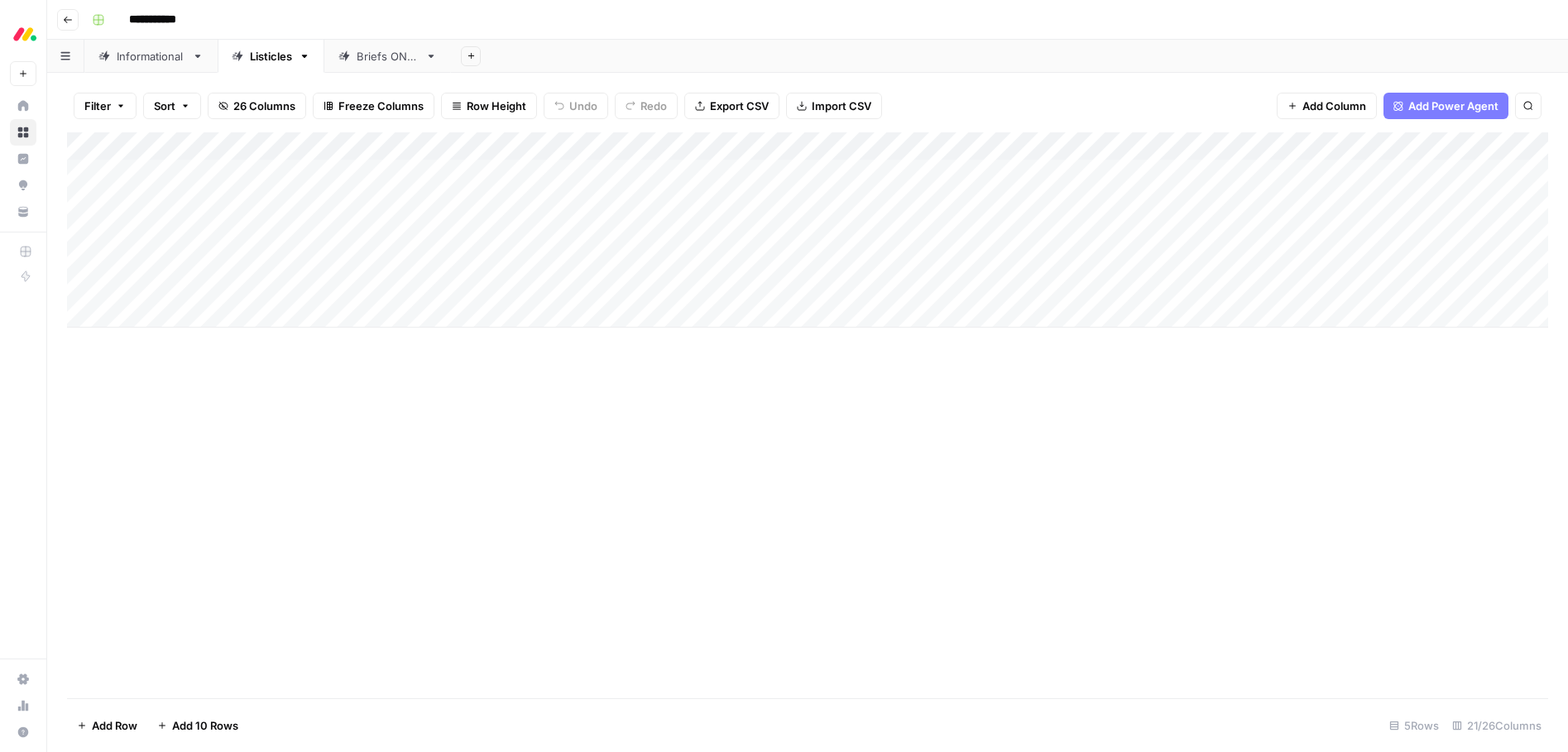
click at [679, 426] on div "Add Column" at bounding box center [808, 415] width 1481 height 566
click at [1210, 255] on div "Add Column" at bounding box center [808, 230] width 1481 height 196
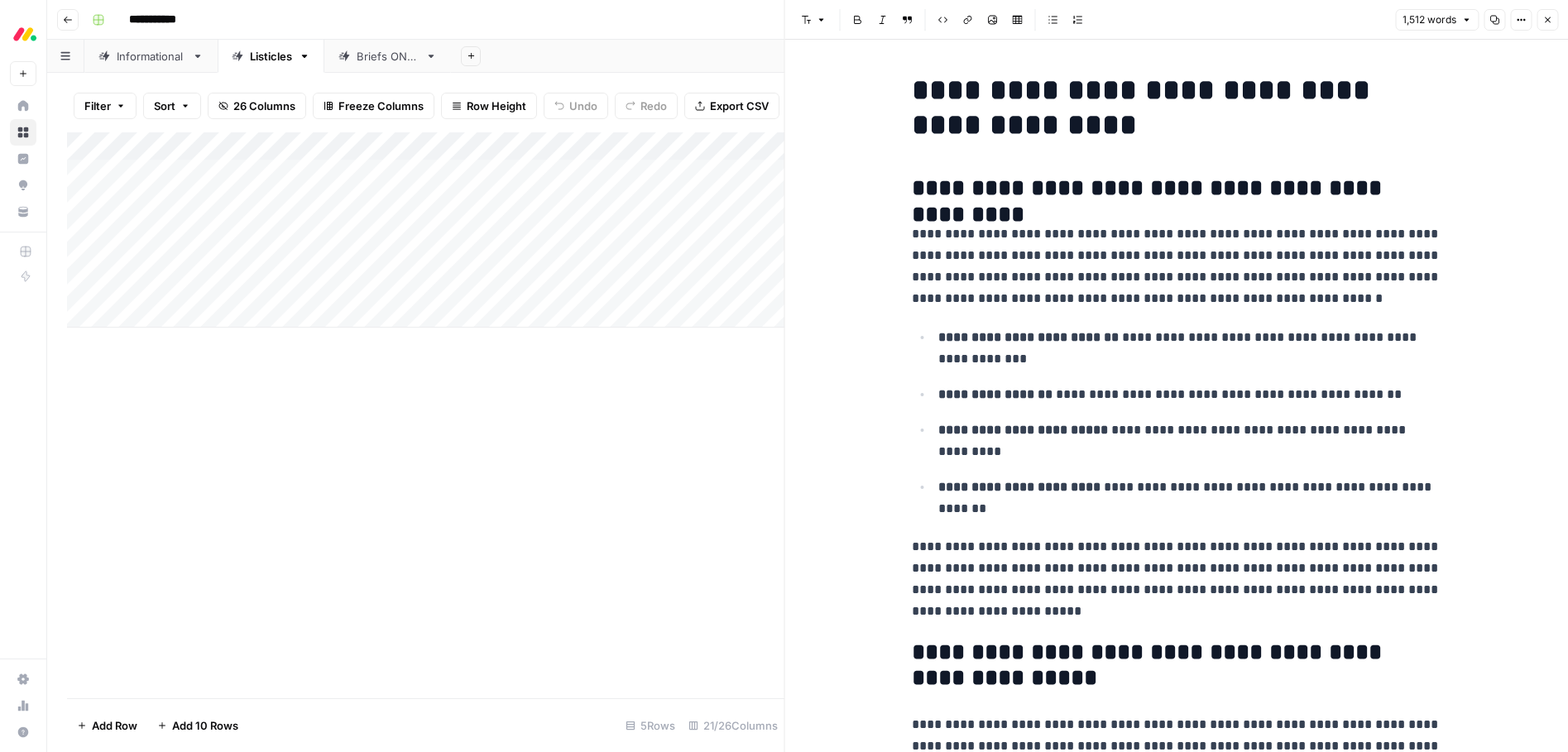
click at [1151, 288] on p "**********" at bounding box center [1176, 266] width 529 height 86
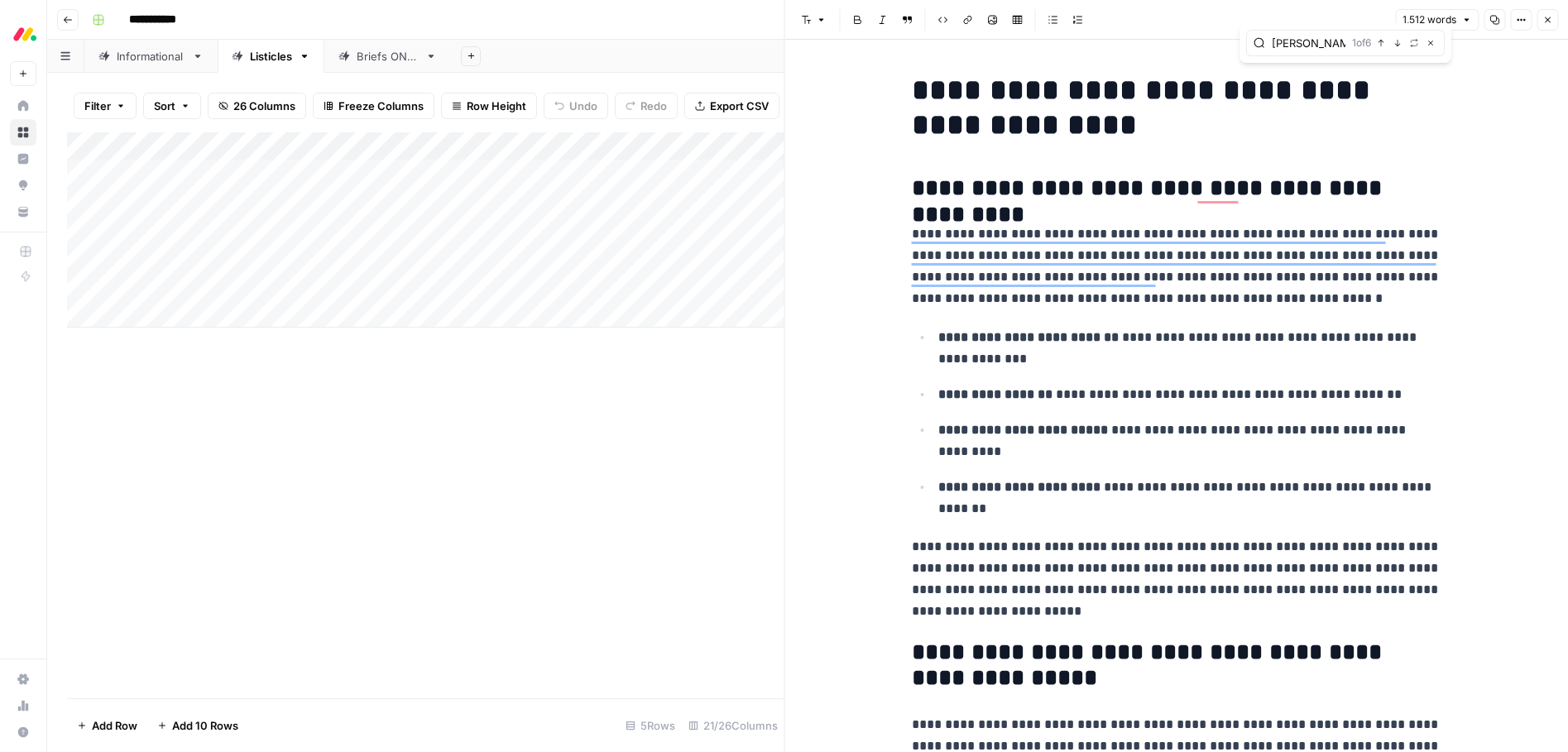
type input "[PERSON_NAME]"
click at [1430, 40] on icon "button" at bounding box center [1430, 43] width 8 height 8
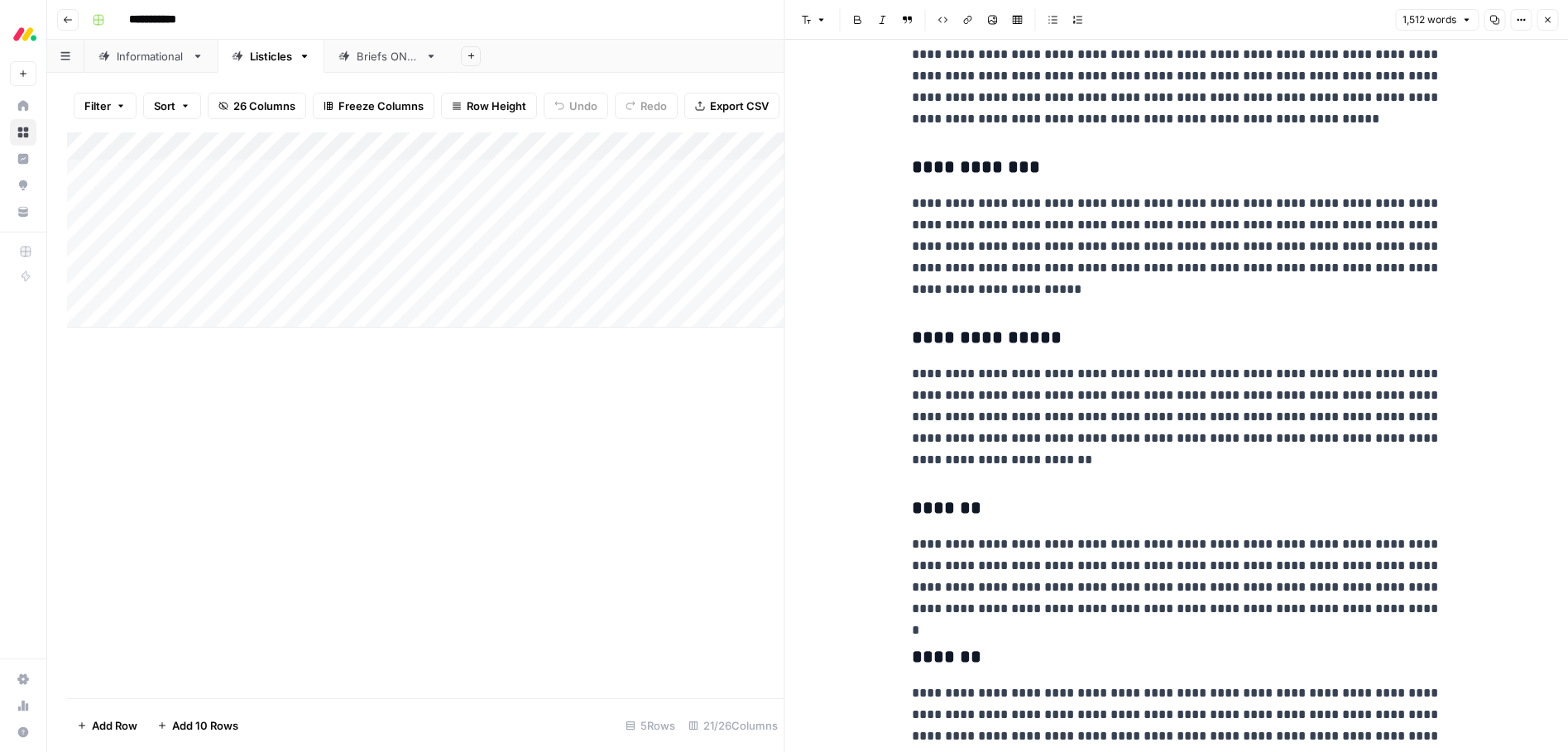
scroll to position [1371, 0]
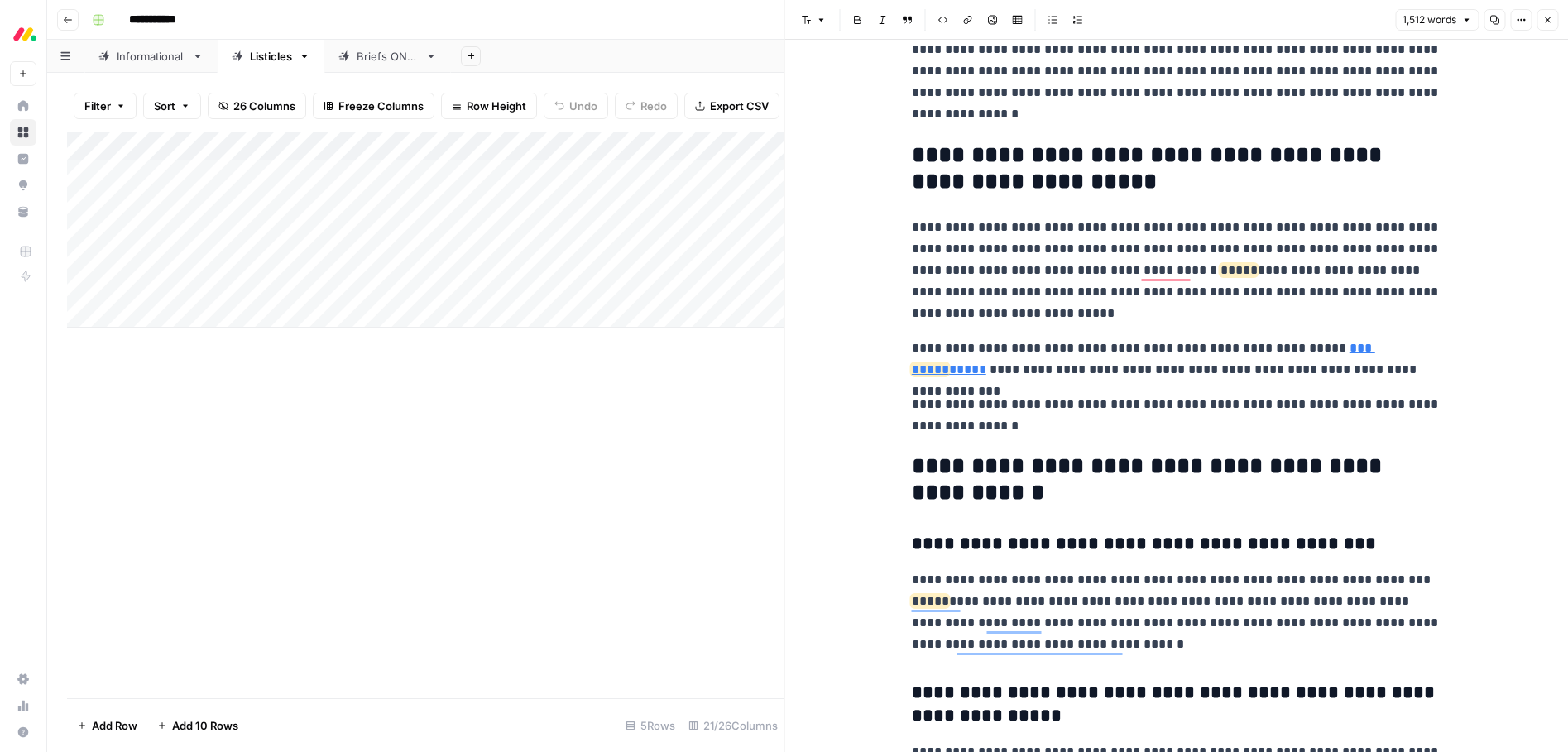
click at [285, 60] on div "Listicles" at bounding box center [270, 56] width 42 height 17
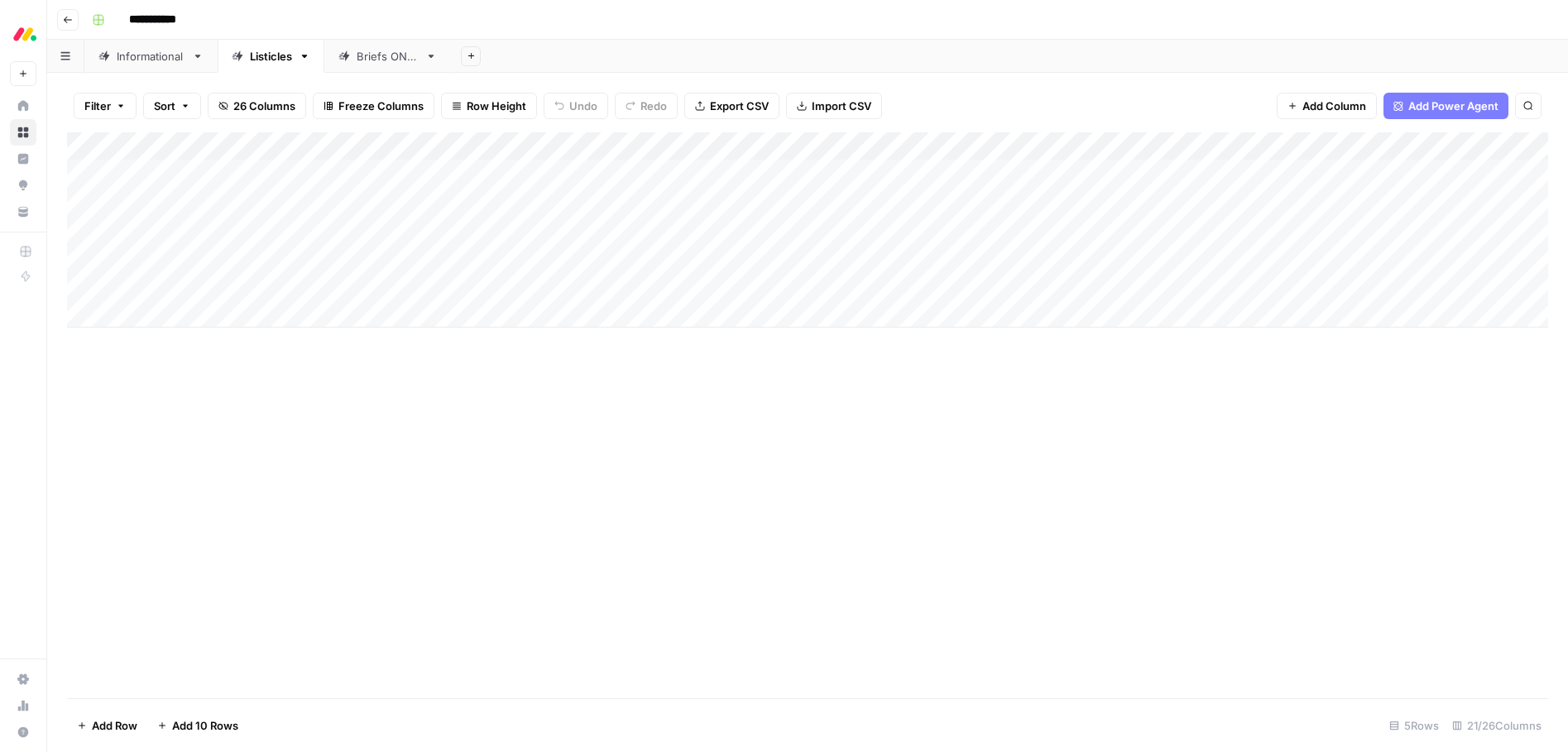
click at [295, 62] on link "Listicles" at bounding box center [270, 57] width 107 height 33
click at [303, 51] on icon "button" at bounding box center [304, 57] width 12 height 12
click at [513, 431] on div "Add Column" at bounding box center [808, 415] width 1481 height 566
click at [1215, 255] on div "Add Column" at bounding box center [808, 230] width 1481 height 196
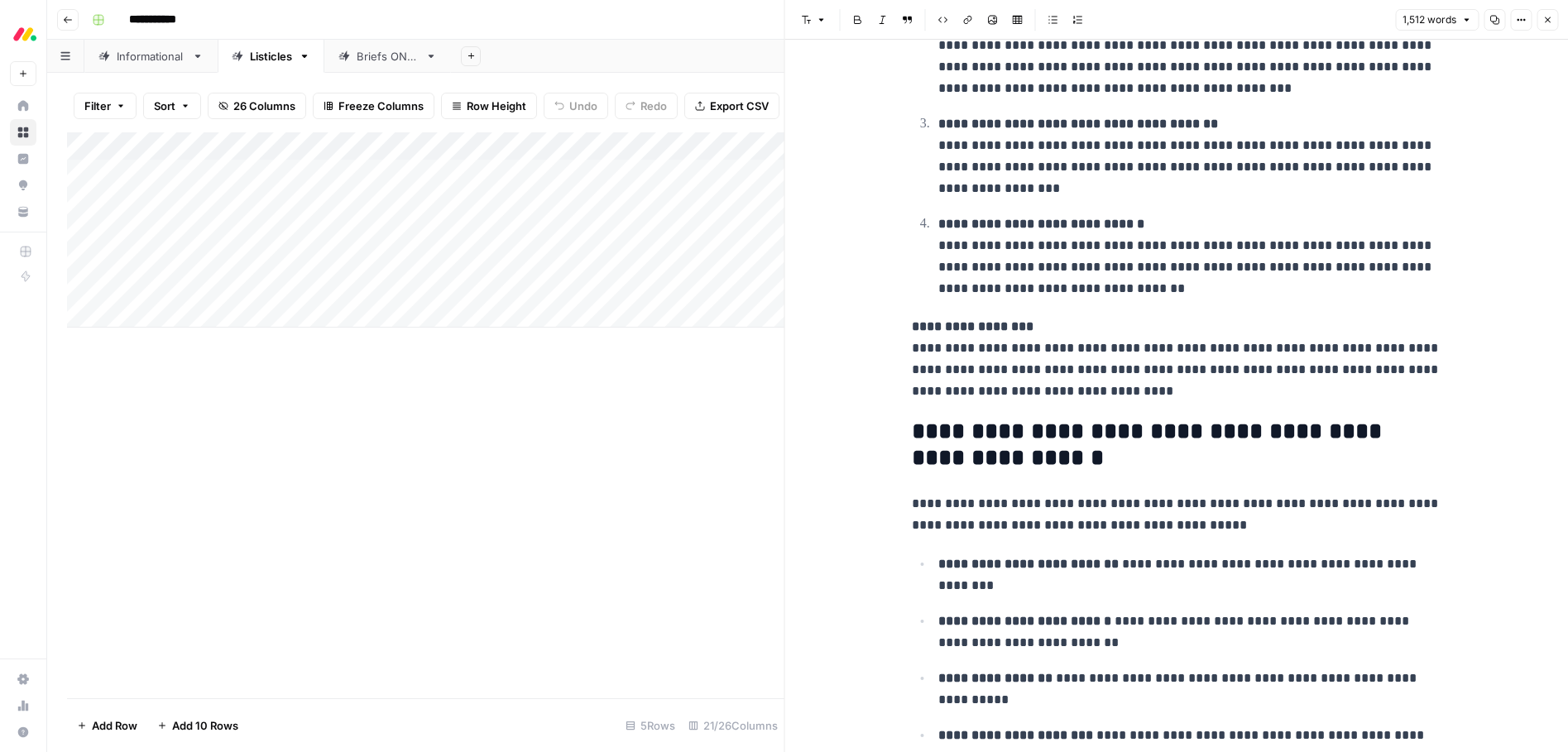
scroll to position [3465, 0]
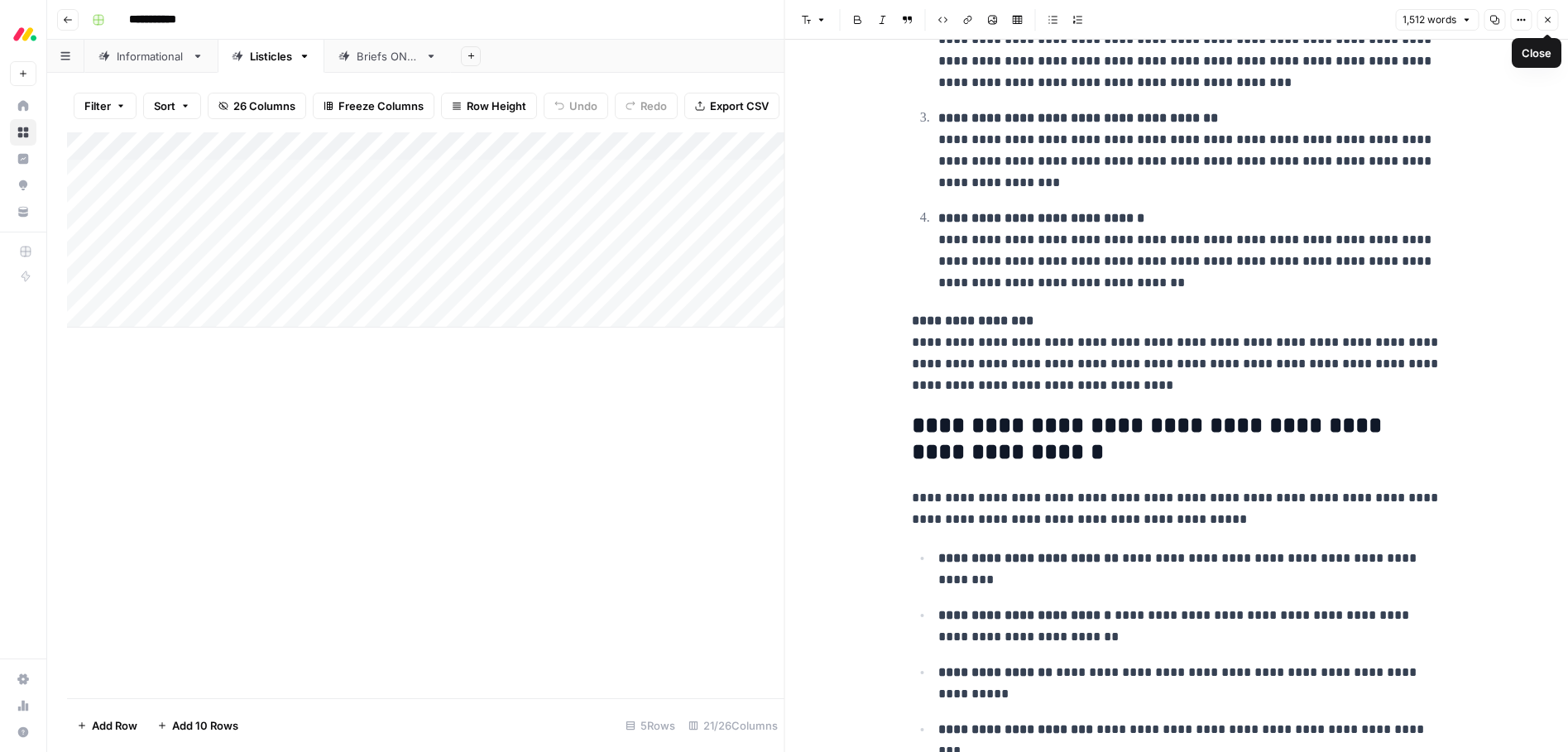
click at [1544, 15] on icon "button" at bounding box center [1547, 20] width 10 height 10
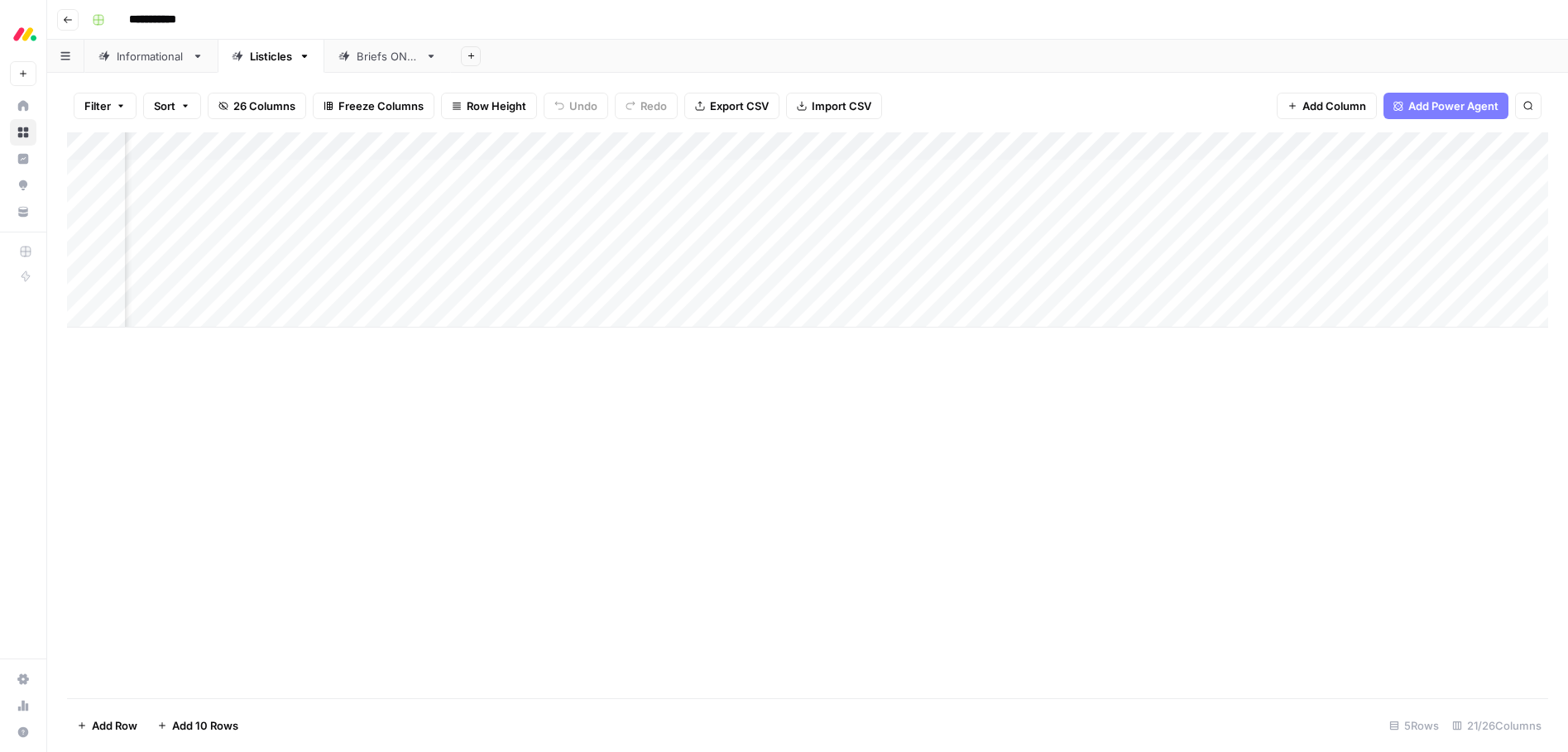
scroll to position [0, 367]
click at [845, 257] on div "Add Column" at bounding box center [808, 230] width 1481 height 196
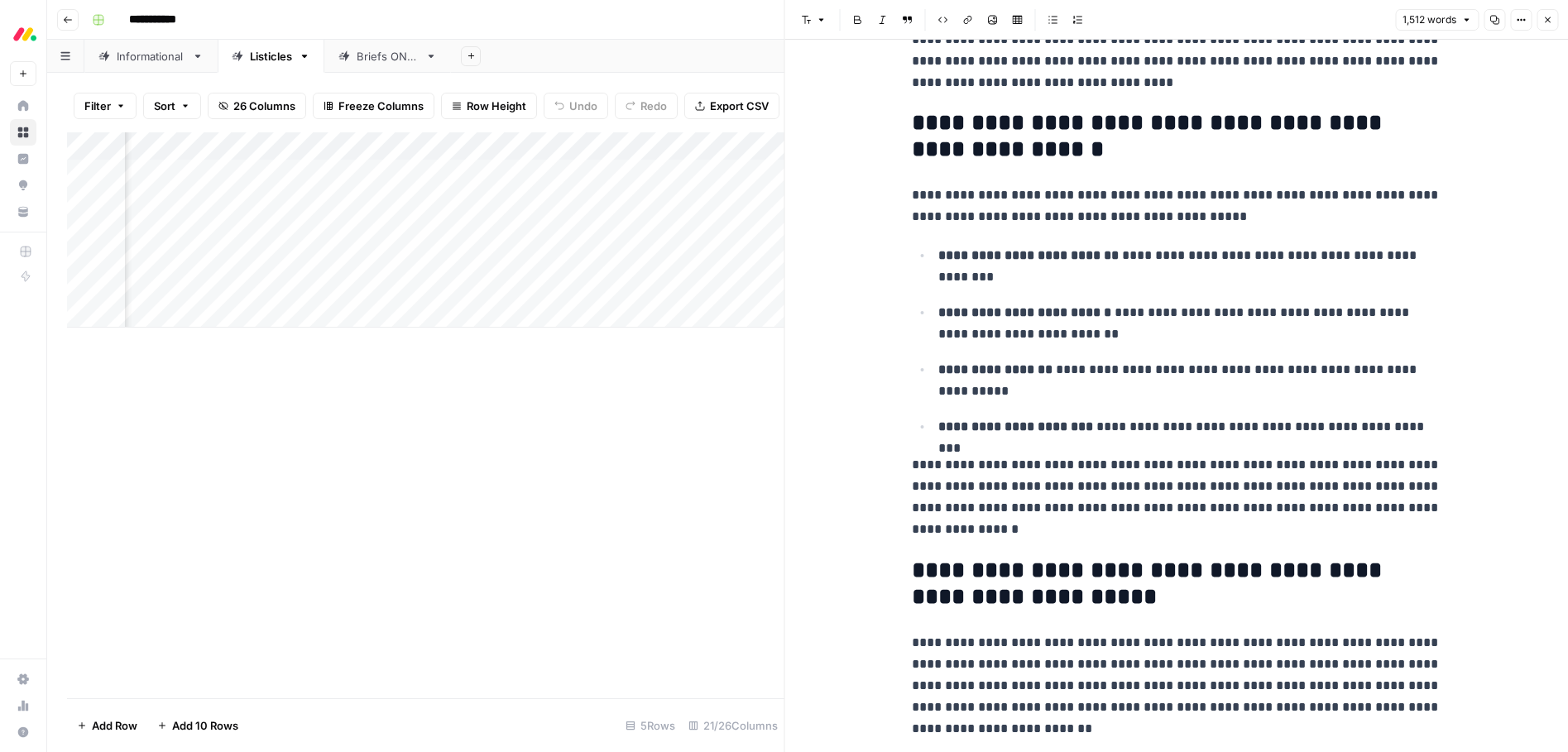
scroll to position [3804, 0]
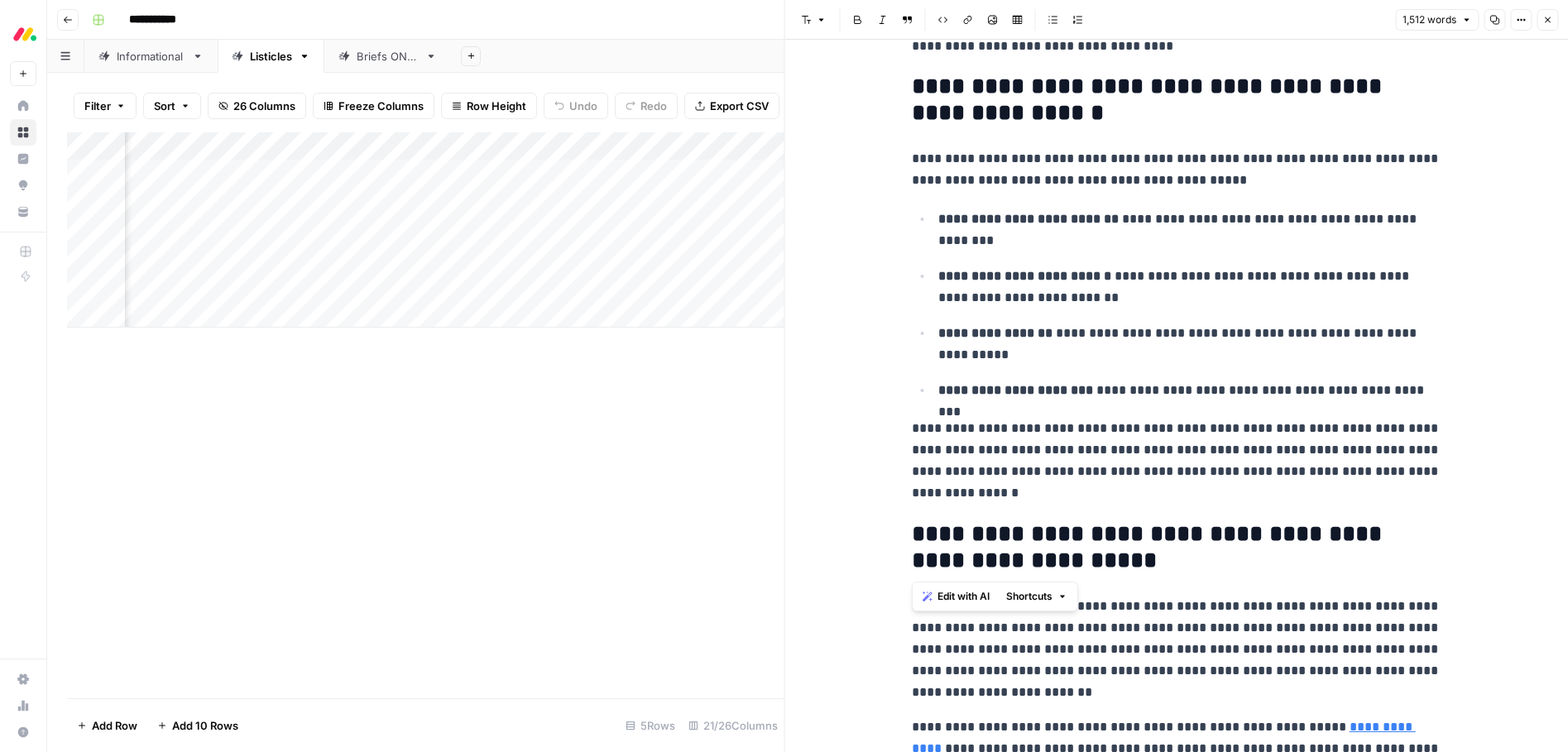
drag, startPoint x: 1066, startPoint y: 553, endPoint x: 937, endPoint y: 525, distance: 132.0
click at [962, 593] on span "Edit with AI" at bounding box center [963, 596] width 52 height 15
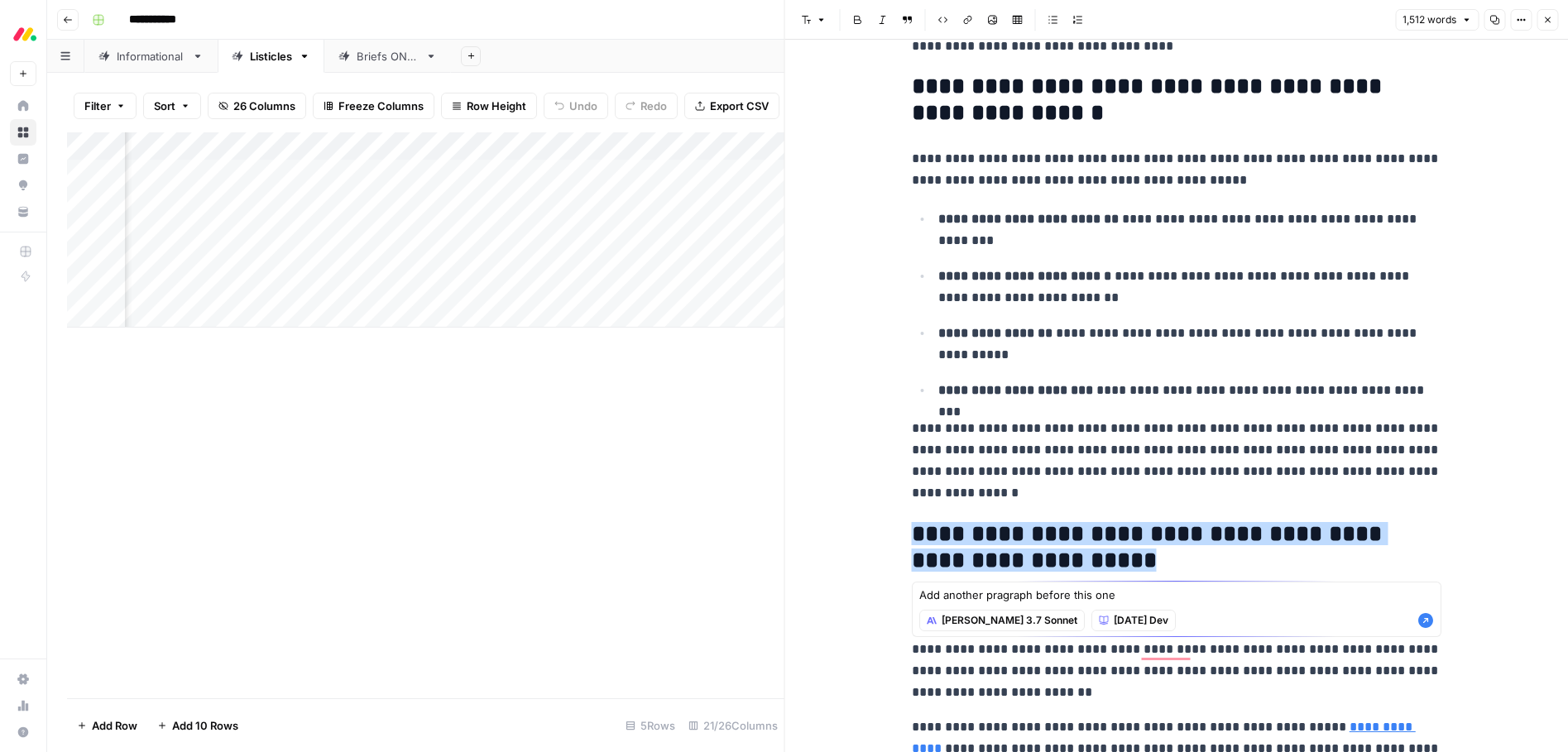
type textarea "Add another pragraph before this one"
drag, startPoint x: 1112, startPoint y: 597, endPoint x: 662, endPoint y: 560, distance: 451.5
click at [661, 560] on div "**********" at bounding box center [784, 376] width 1568 height 752
click at [667, 562] on div "Add Column" at bounding box center [426, 415] width 717 height 566
click at [614, 462] on div "Add Column" at bounding box center [426, 415] width 717 height 566
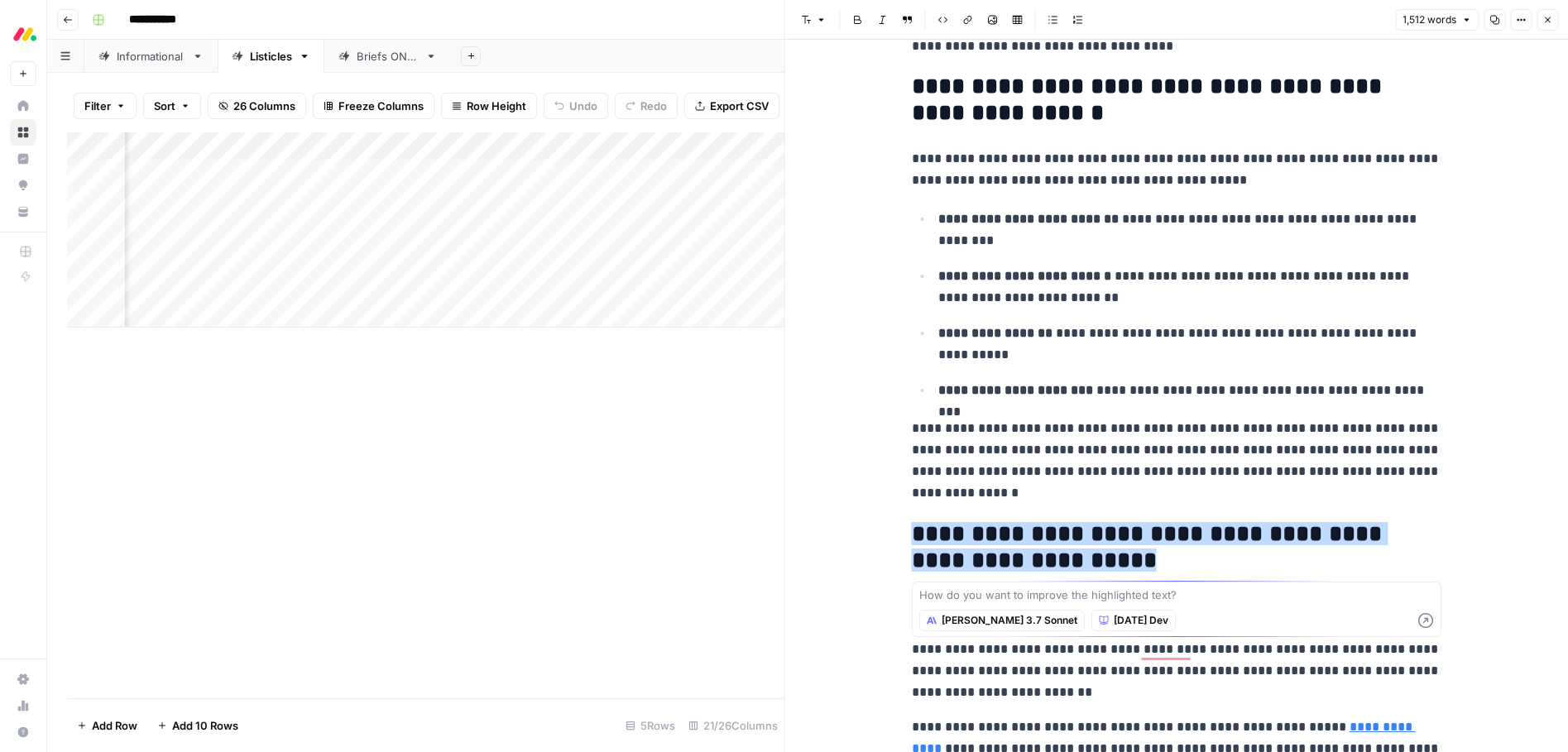
click at [1550, 18] on icon "button" at bounding box center [1547, 20] width 10 height 10
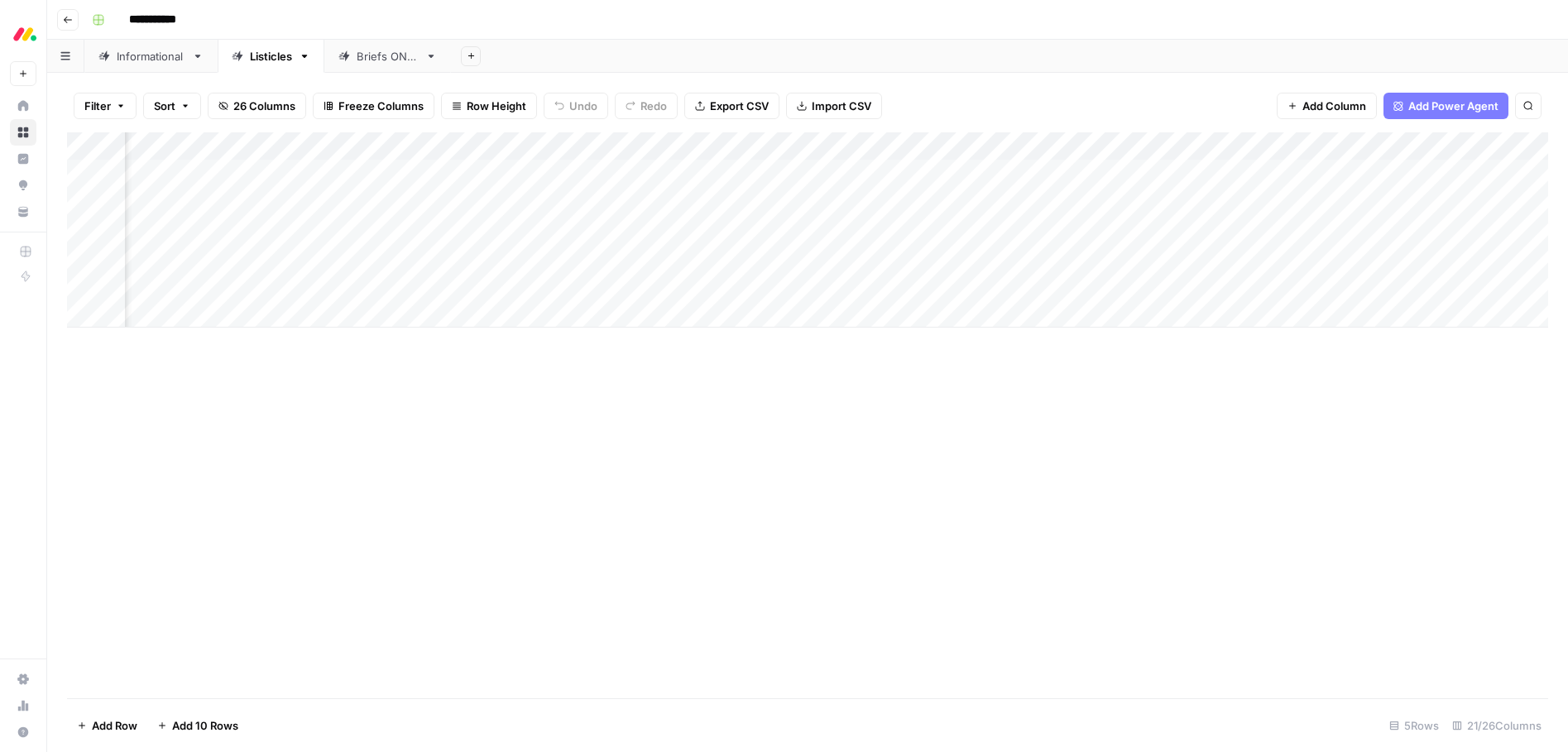
scroll to position [0, 1211]
click at [824, 256] on div "Add Column" at bounding box center [808, 230] width 1481 height 196
click at [743, 283] on div "Add Column" at bounding box center [808, 230] width 1481 height 196
